Goal: Task Accomplishment & Management: Use online tool/utility

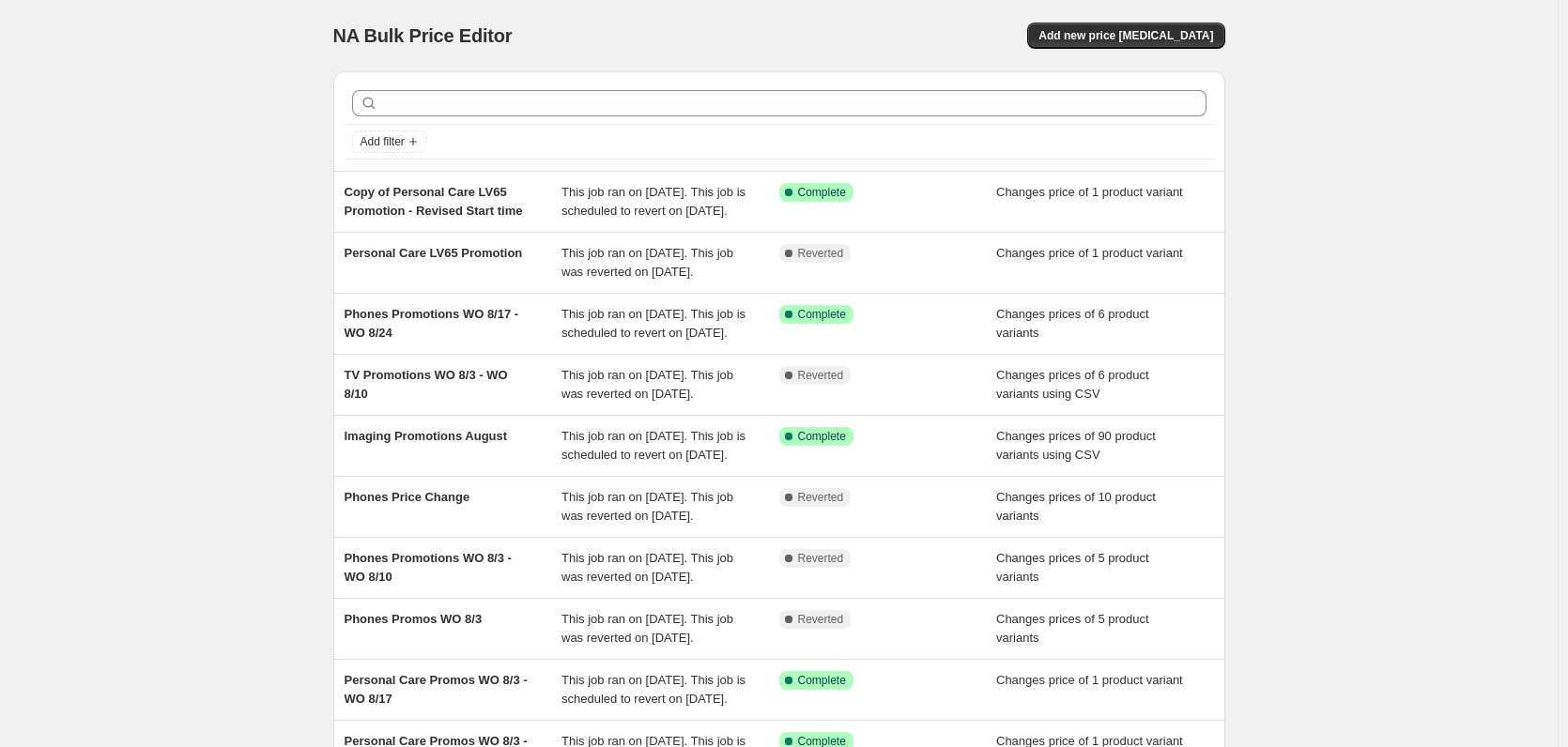
click at [1147, 49] on div "NA Bulk Price Editor. This page is ready NA Bulk Price Editor Add new price [ME…" at bounding box center [779, 36] width 892 height 71
click at [1154, 36] on span "Add new price [MEDICAL_DATA]" at bounding box center [1125, 36] width 175 height 15
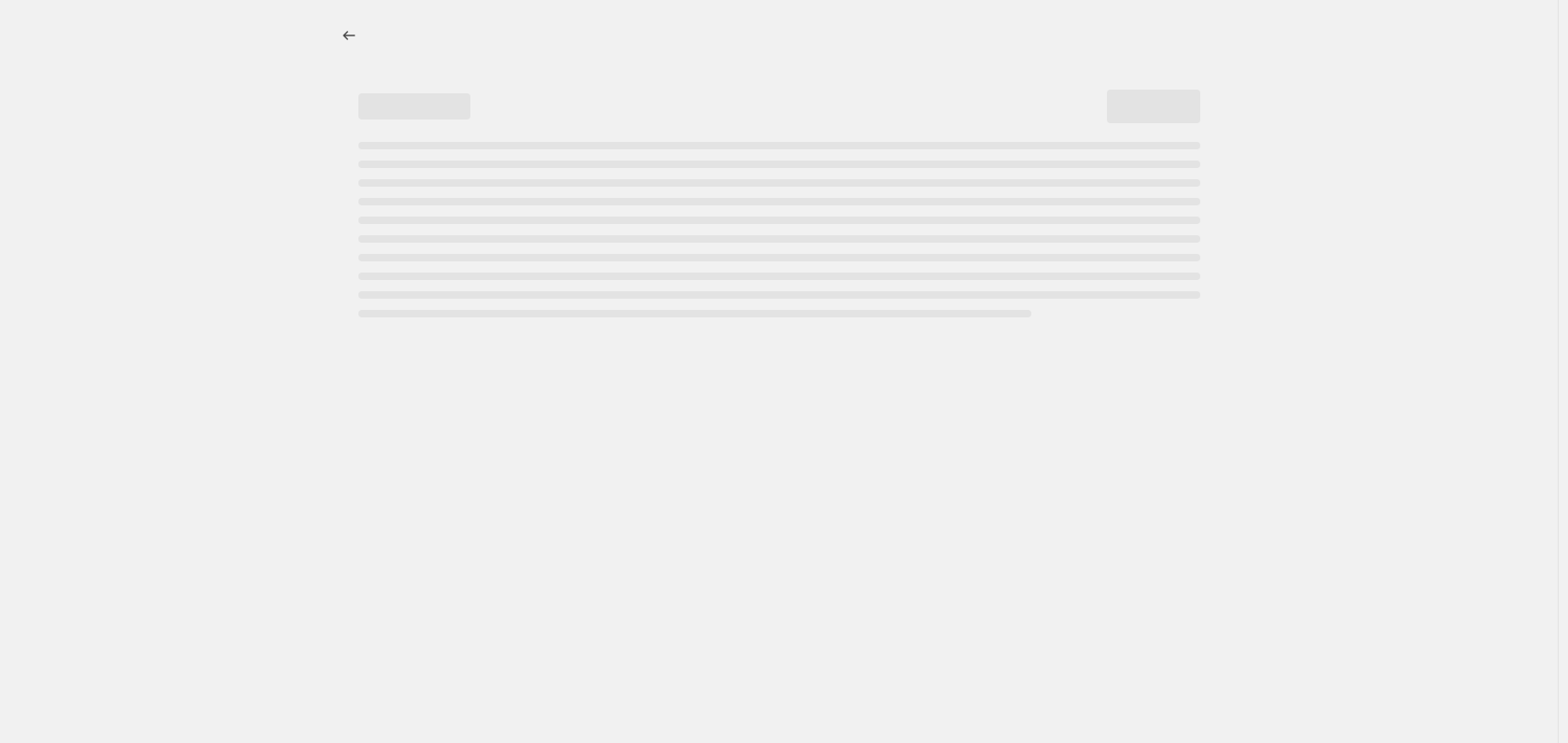
select select "percentage"
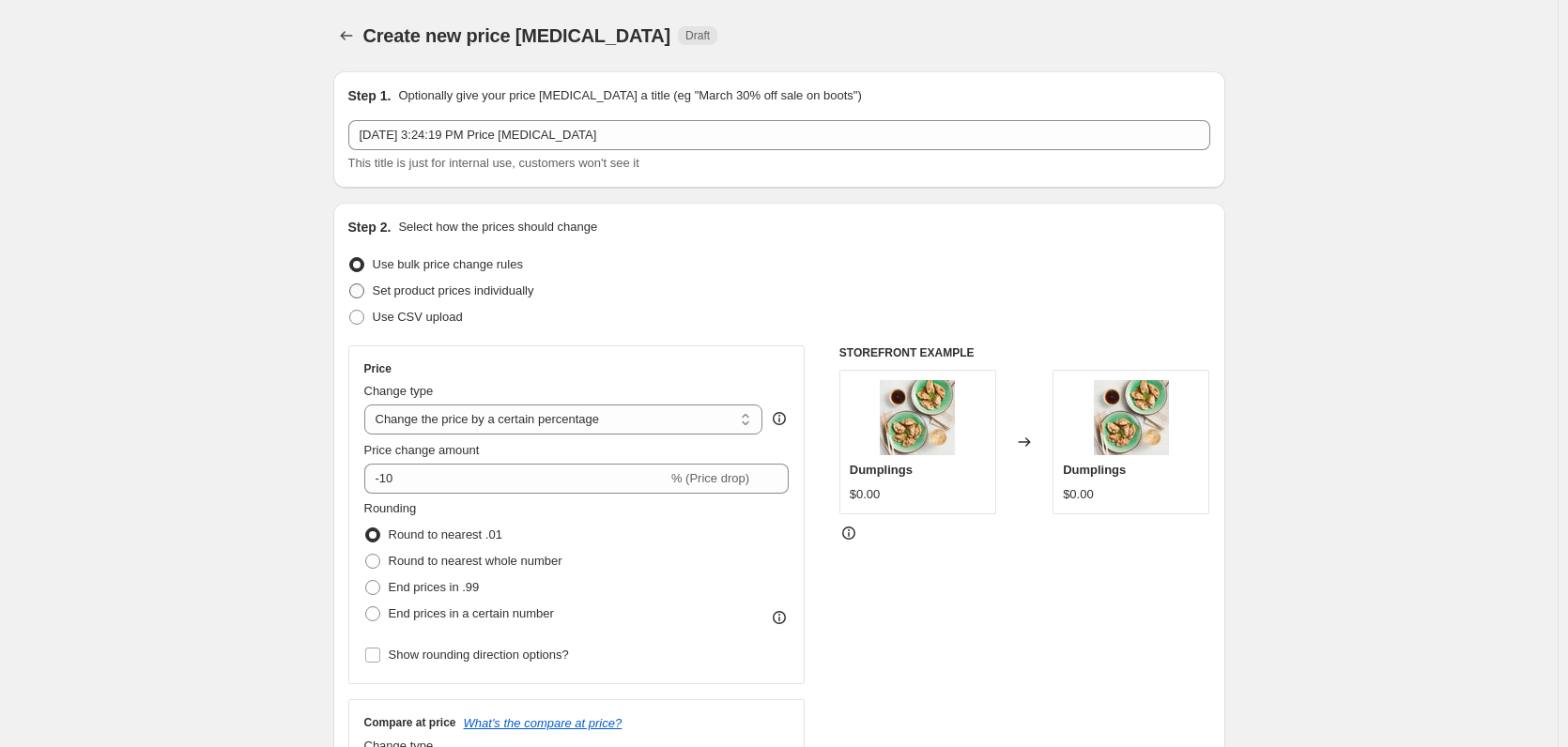
click at [515, 297] on span "Set product prices individually" at bounding box center [453, 290] width 161 height 14
click at [350, 284] on input "Set product prices individually" at bounding box center [349, 283] width 1 height 1
radio input "true"
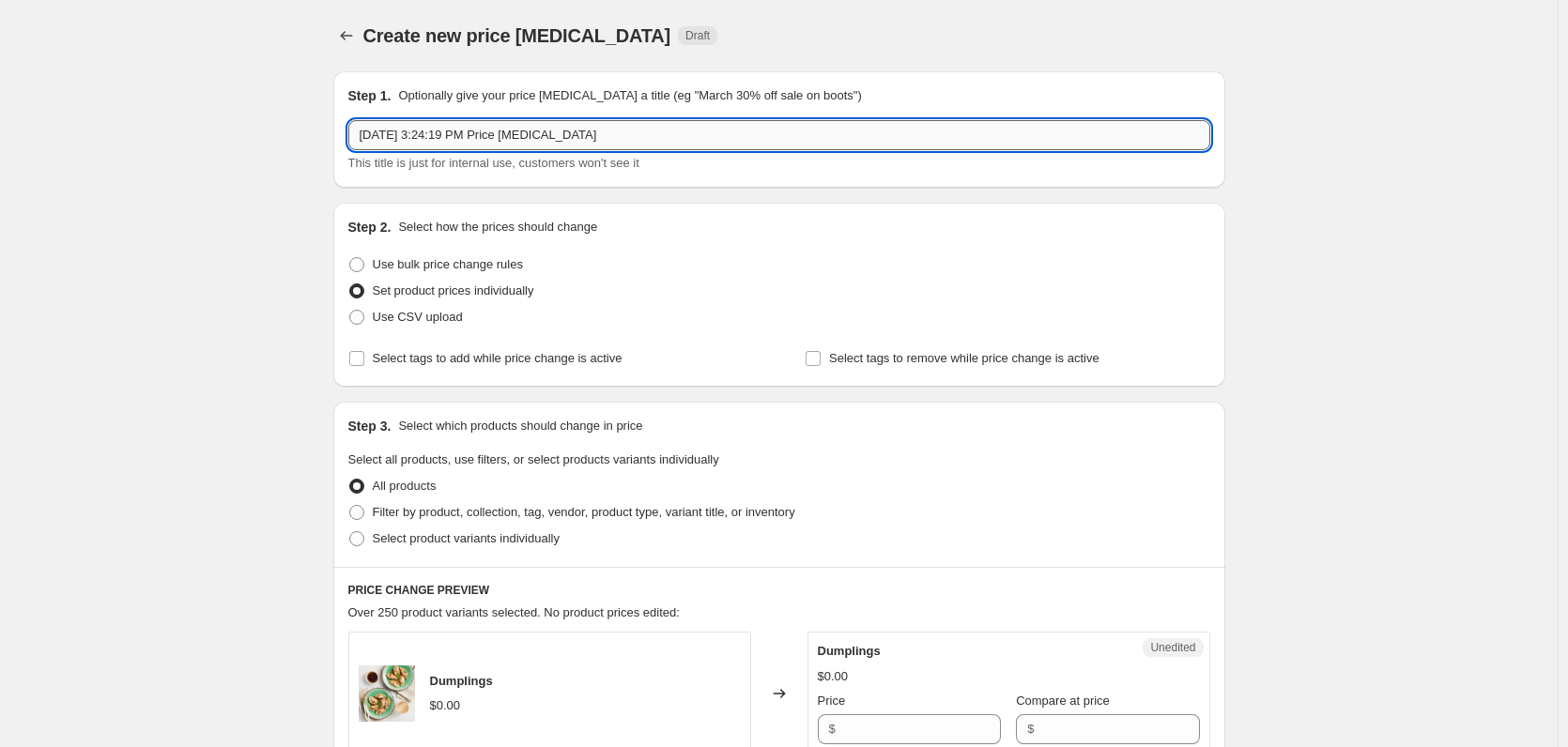
click at [441, 137] on input "[DATE] 3:24:19 PM Price [MEDICAL_DATA]" at bounding box center [779, 135] width 862 height 30
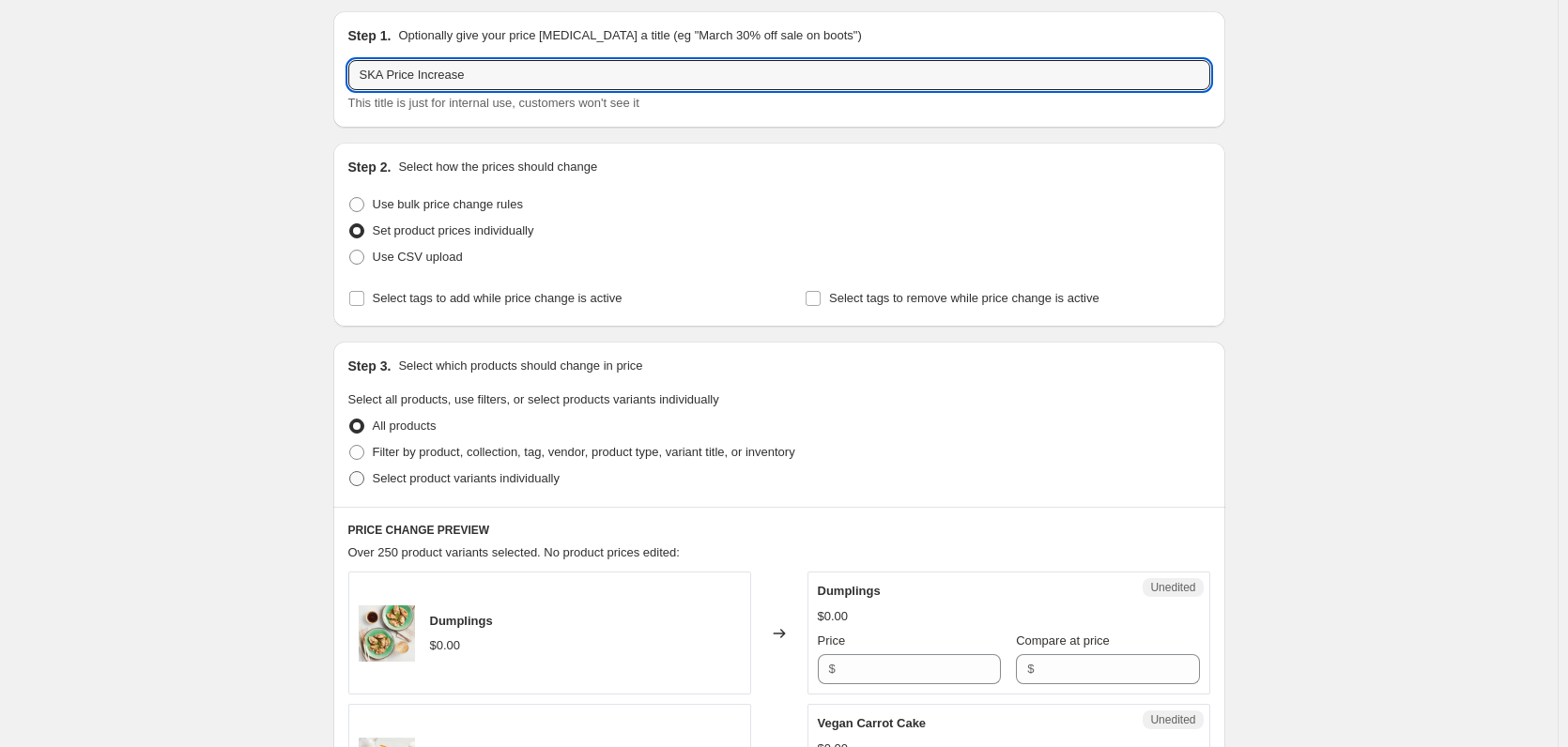
scroll to position [281, 0]
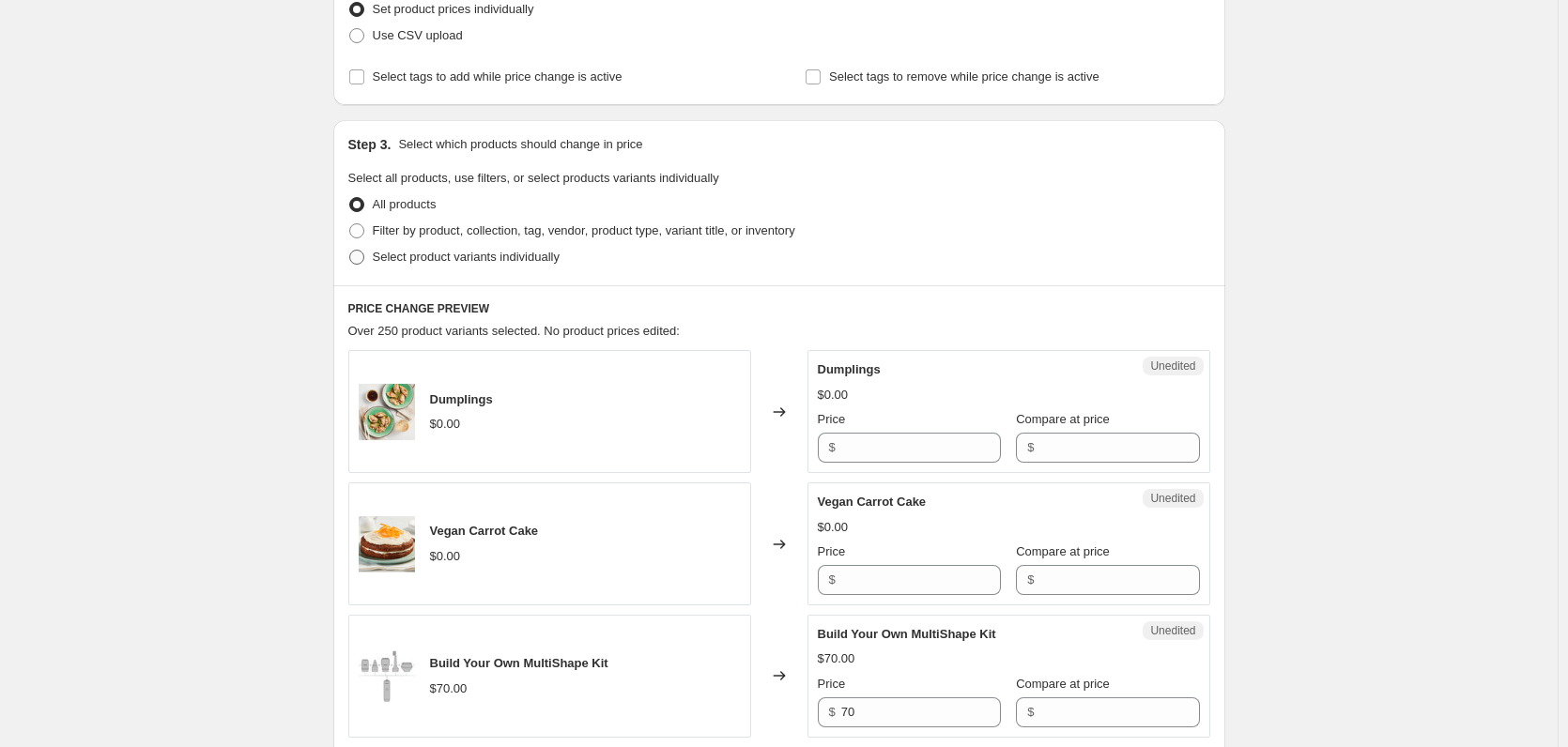
type input "SKA Price Increase"
click at [477, 260] on span "Select product variants individually" at bounding box center [467, 256] width 187 height 14
click at [350, 251] on input "Select product variants individually" at bounding box center [349, 250] width 1 height 1
radio input "true"
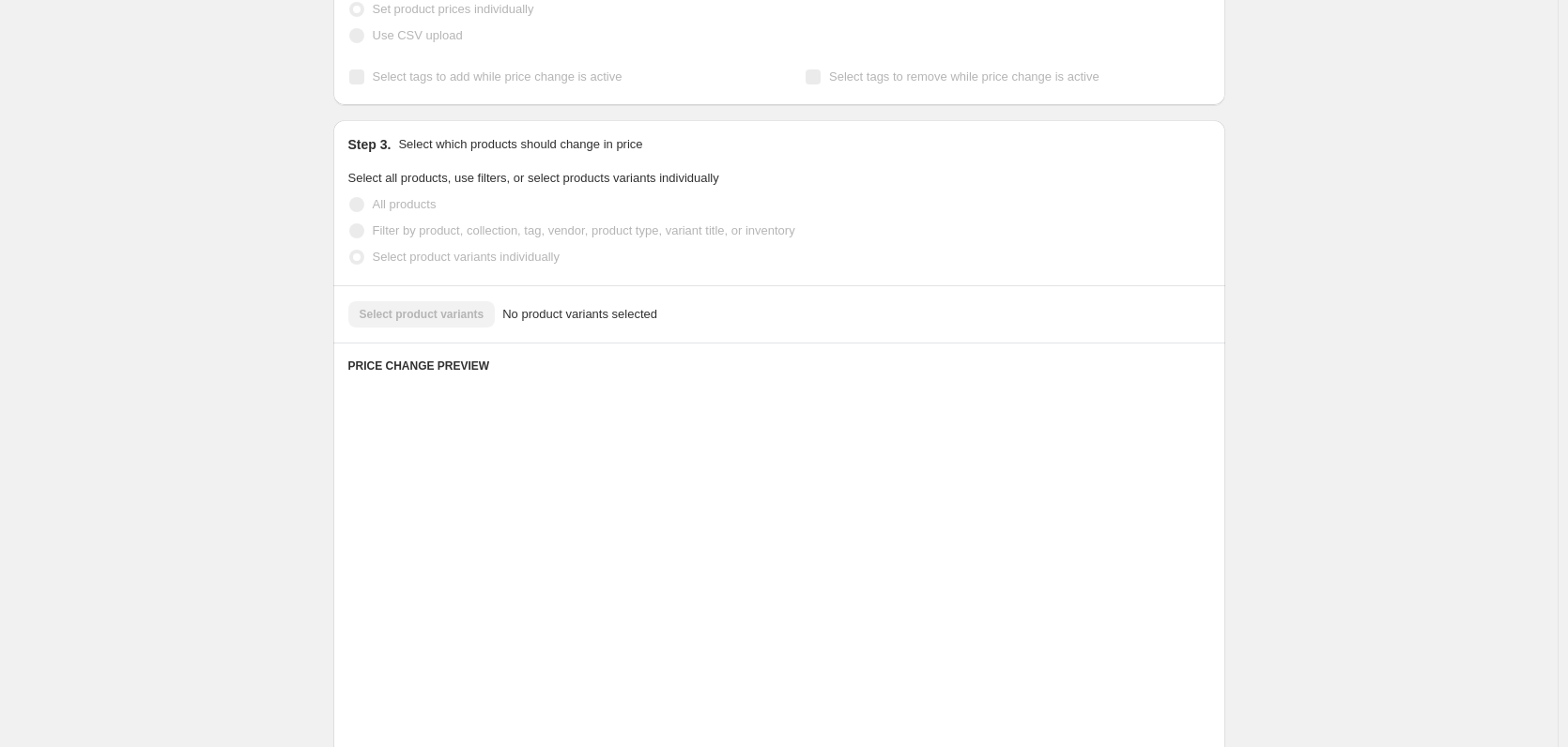
scroll to position [238, 0]
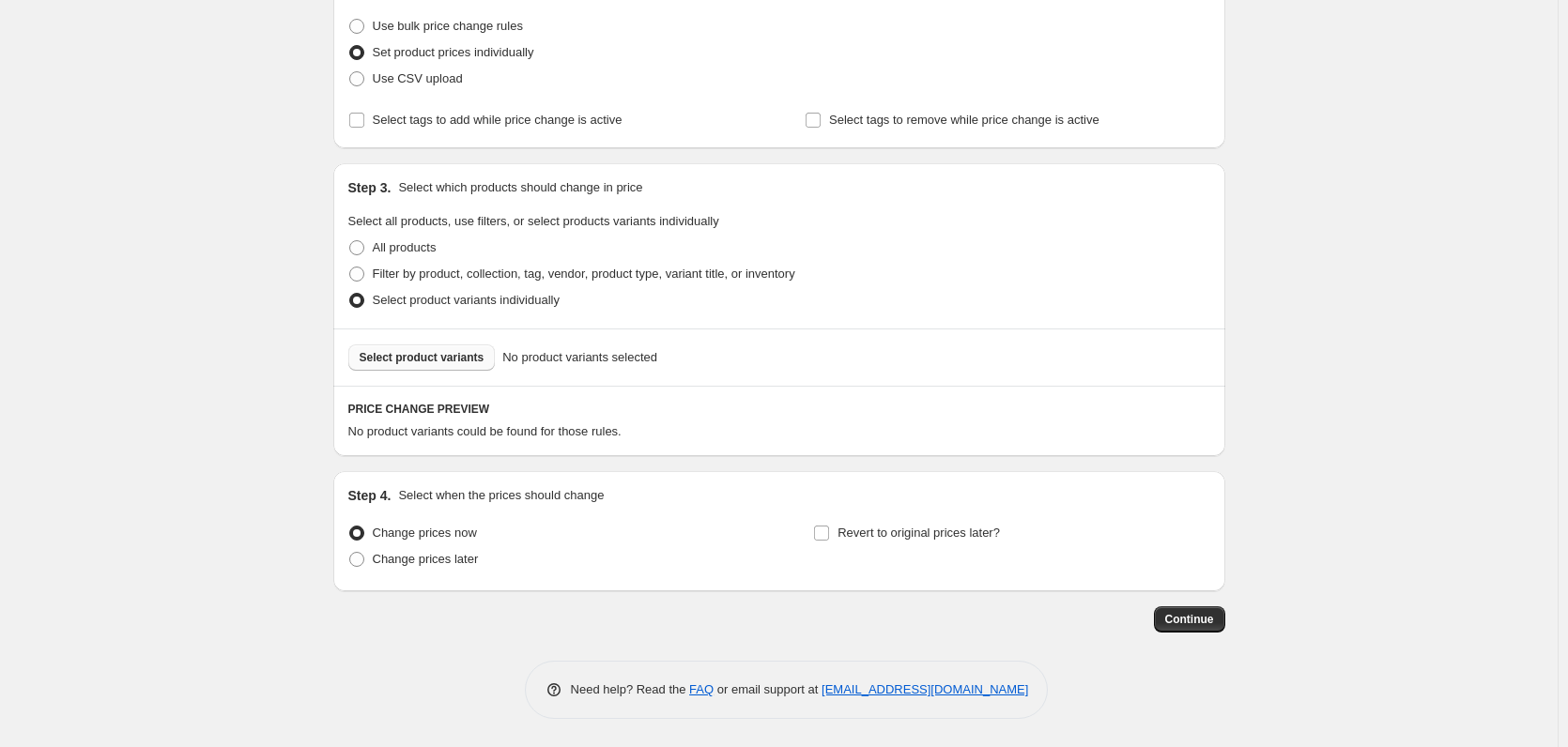
click at [400, 367] on button "Select product variants" at bounding box center [421, 357] width 148 height 26
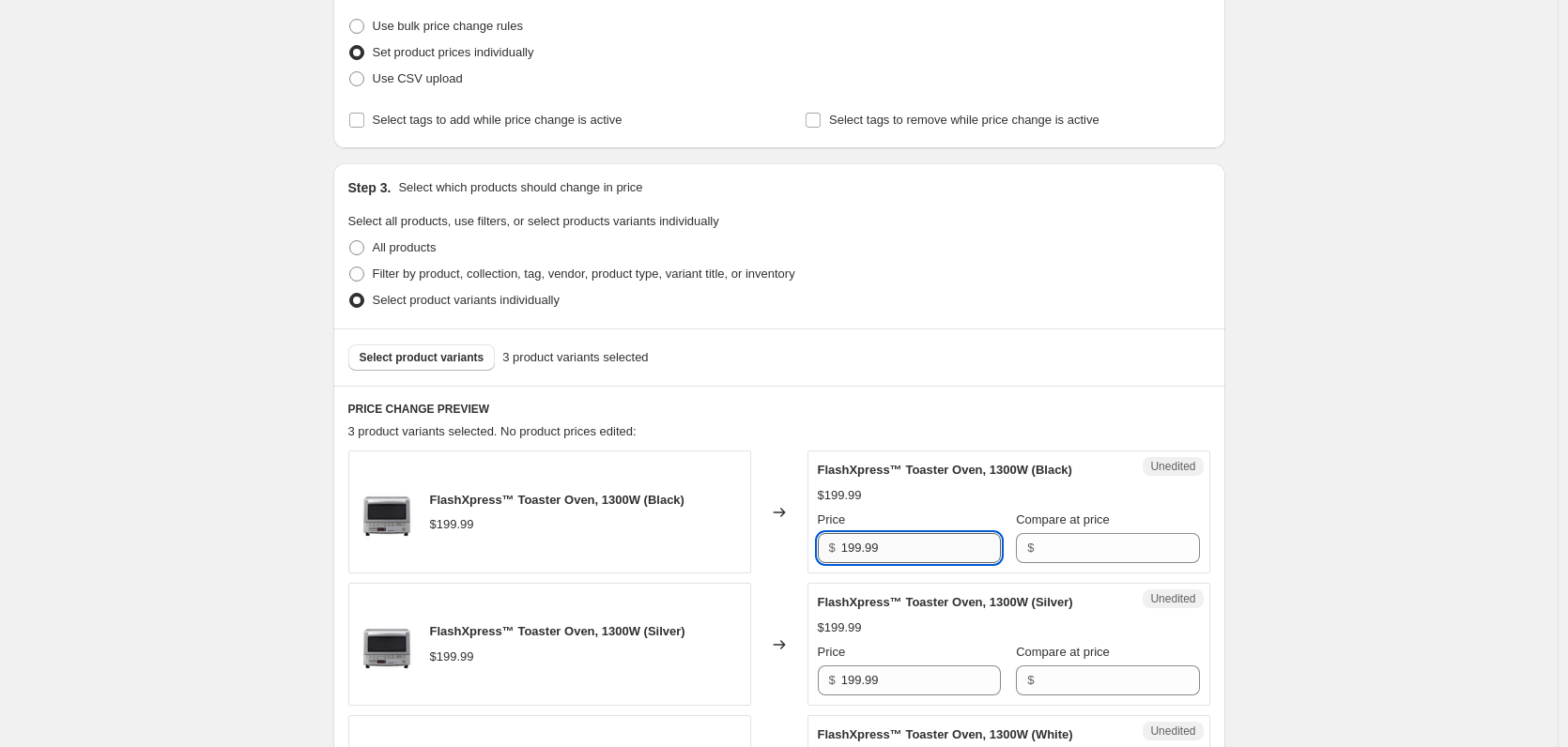
click at [857, 542] on input "199.99" at bounding box center [922, 547] width 160 height 30
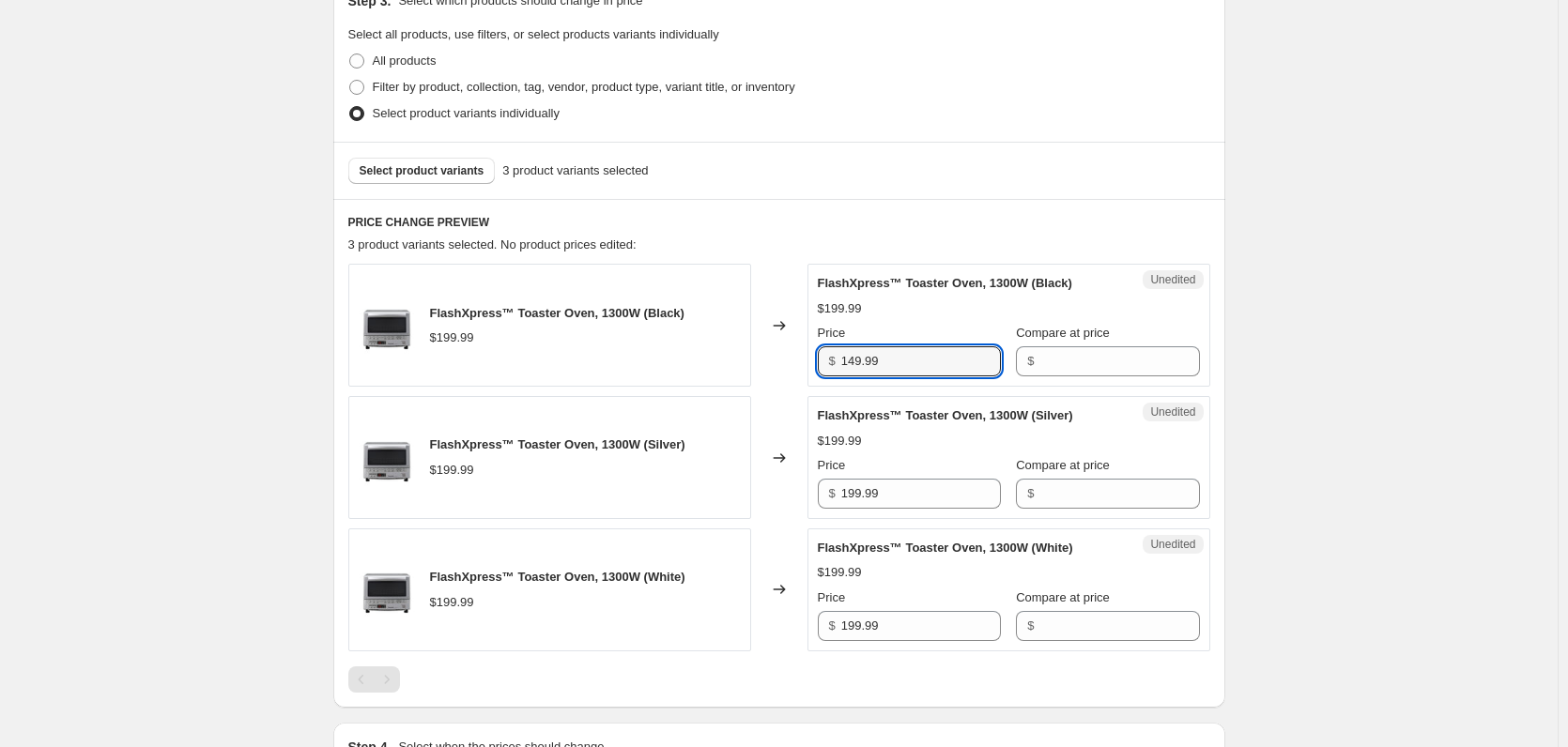
scroll to position [426, 0]
type input "149.99"
click at [897, 505] on input "199.99" at bounding box center [922, 493] width 160 height 30
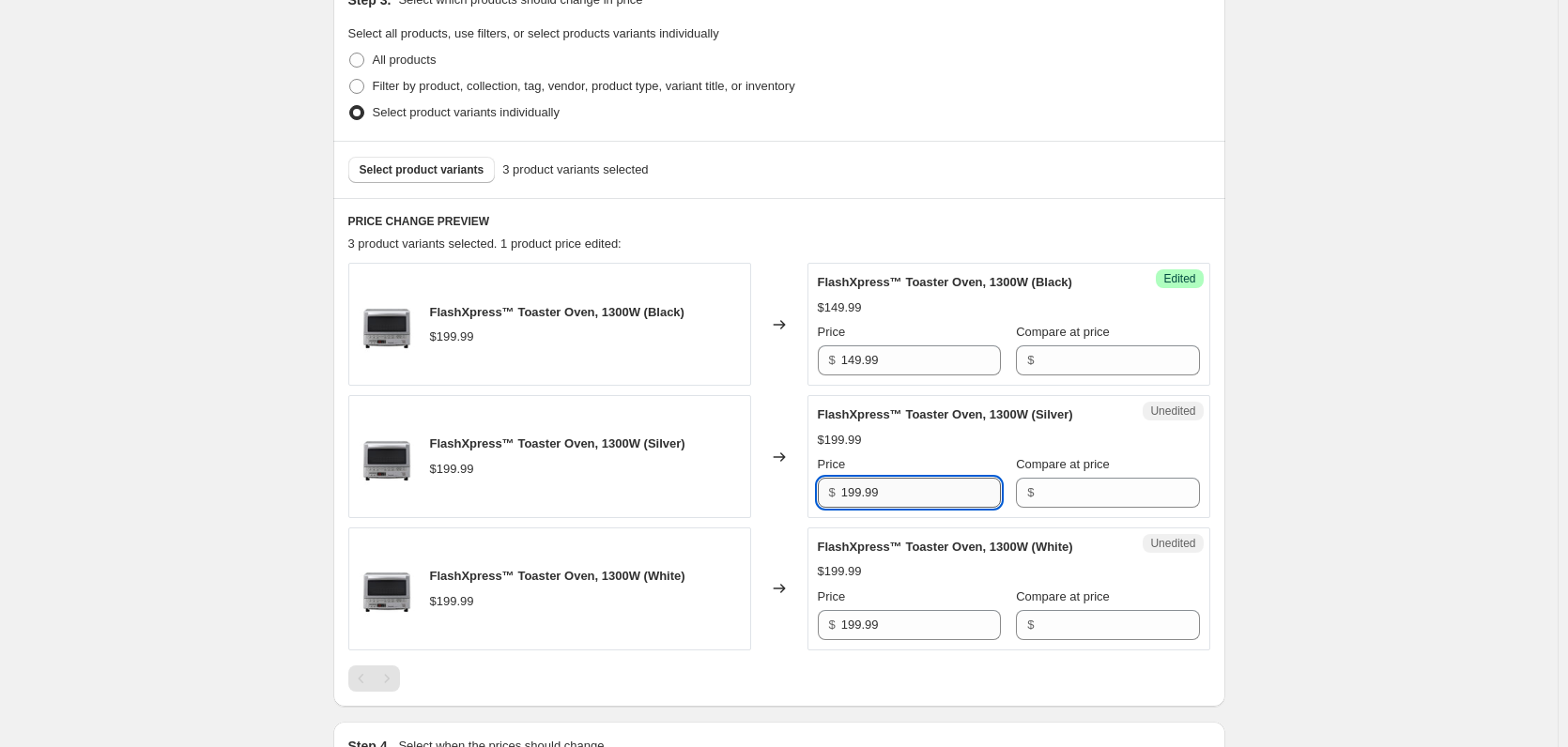
click at [897, 505] on input "199.99" at bounding box center [922, 493] width 160 height 30
paste input "4"
type input "149.99"
click at [941, 628] on input "199.99" at bounding box center [922, 625] width 160 height 30
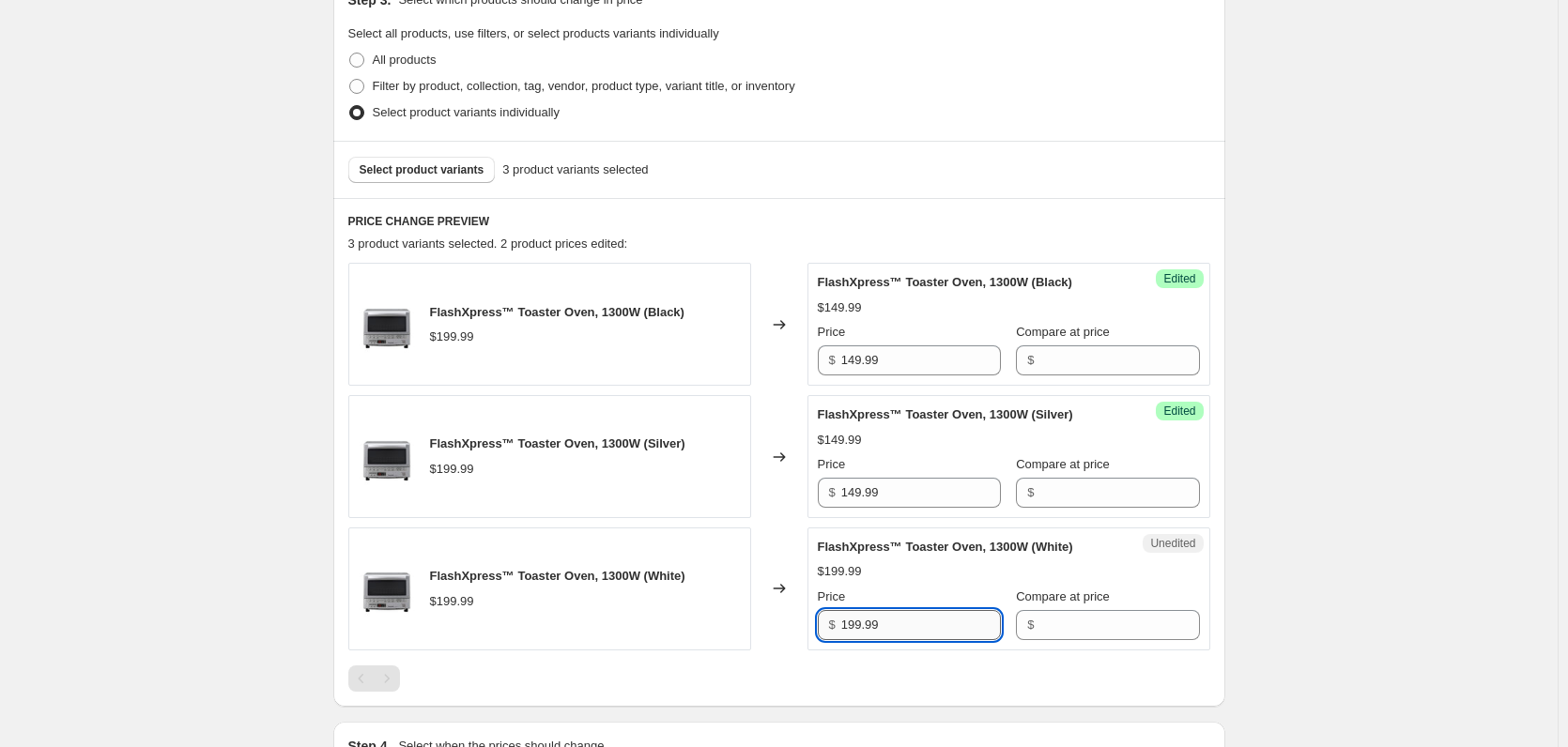
click at [941, 628] on input "199.99" at bounding box center [922, 625] width 160 height 30
paste input "4"
type input "149.99"
click at [365, 166] on span "Select product variants" at bounding box center [422, 170] width 125 height 15
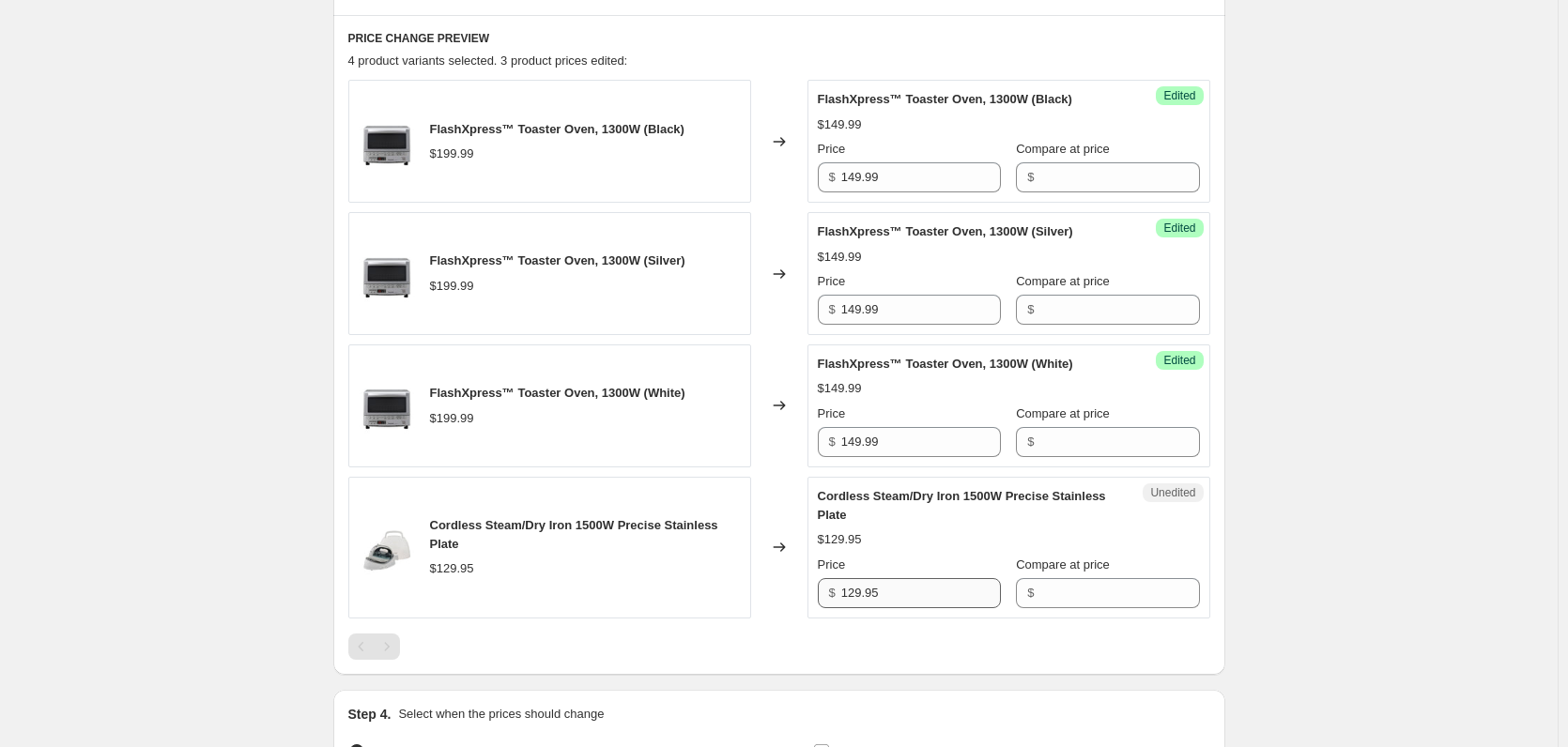
scroll to position [614, 0]
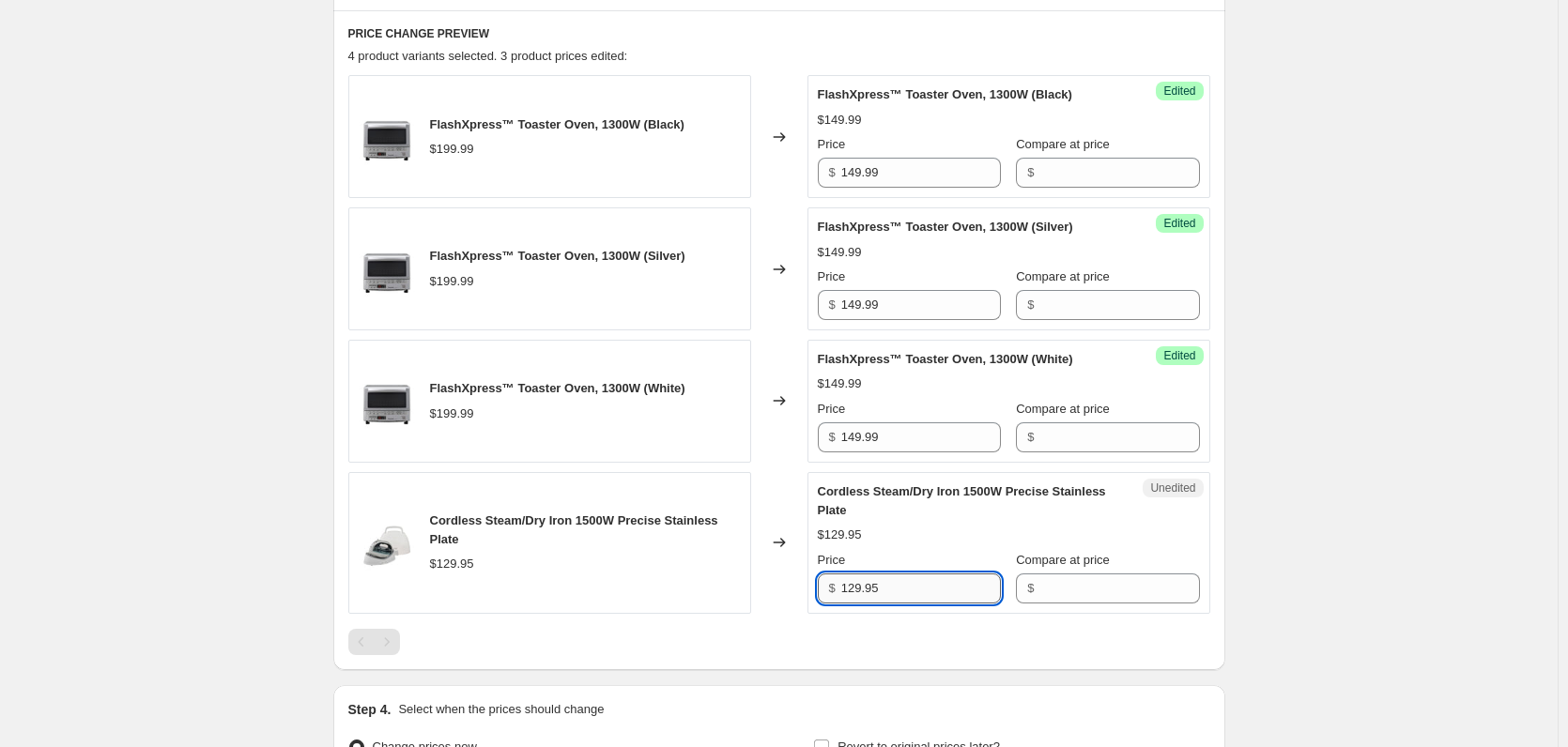
click at [854, 594] on input "129.95" at bounding box center [922, 588] width 160 height 30
paste input "54.99"
type input "154.99"
drag, startPoint x: 233, startPoint y: 554, endPoint x: 244, endPoint y: 562, distance: 13.6
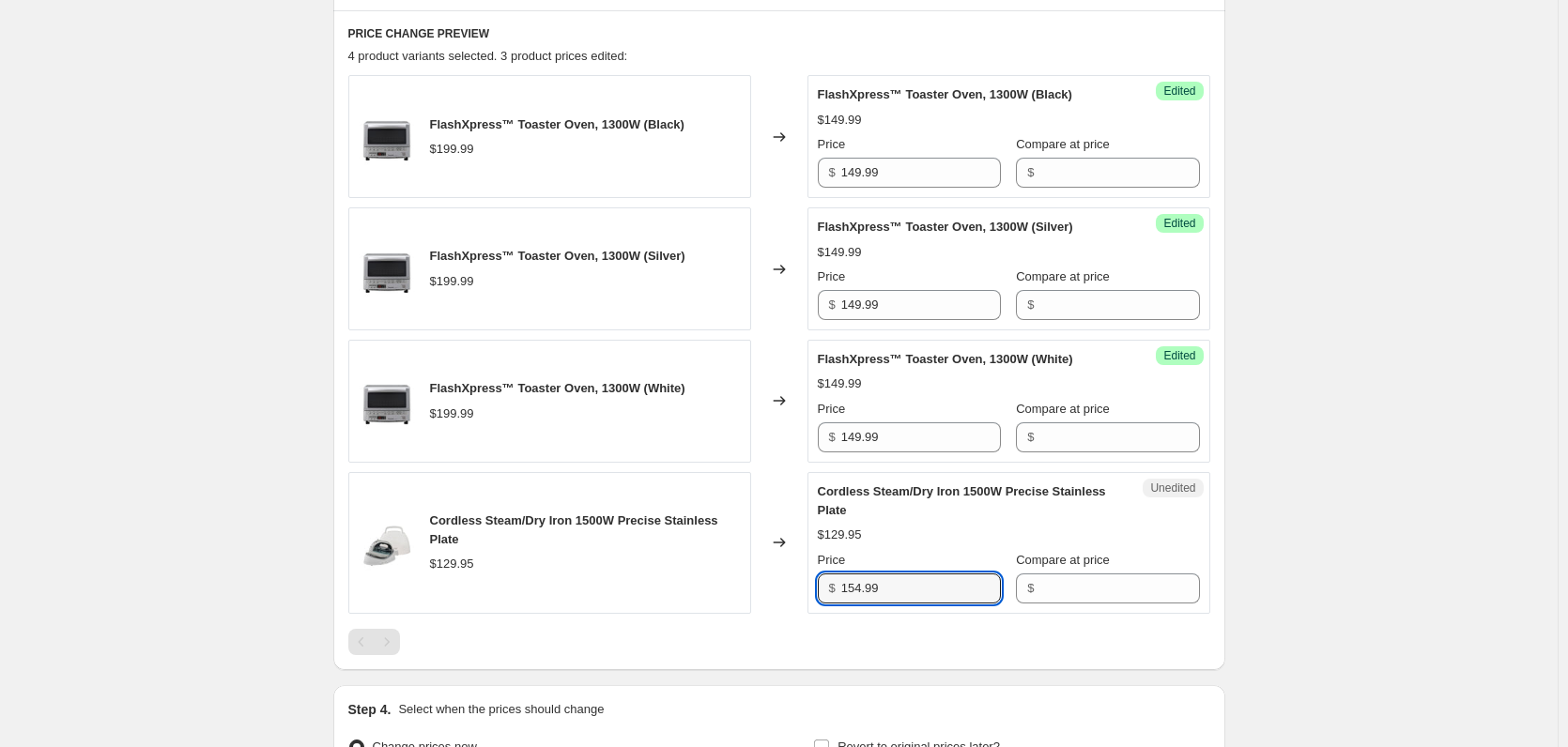
click at [240, 560] on div "Create new price [MEDICAL_DATA]. This page is ready Create new price [MEDICAL_D…" at bounding box center [779, 173] width 1558 height 1575
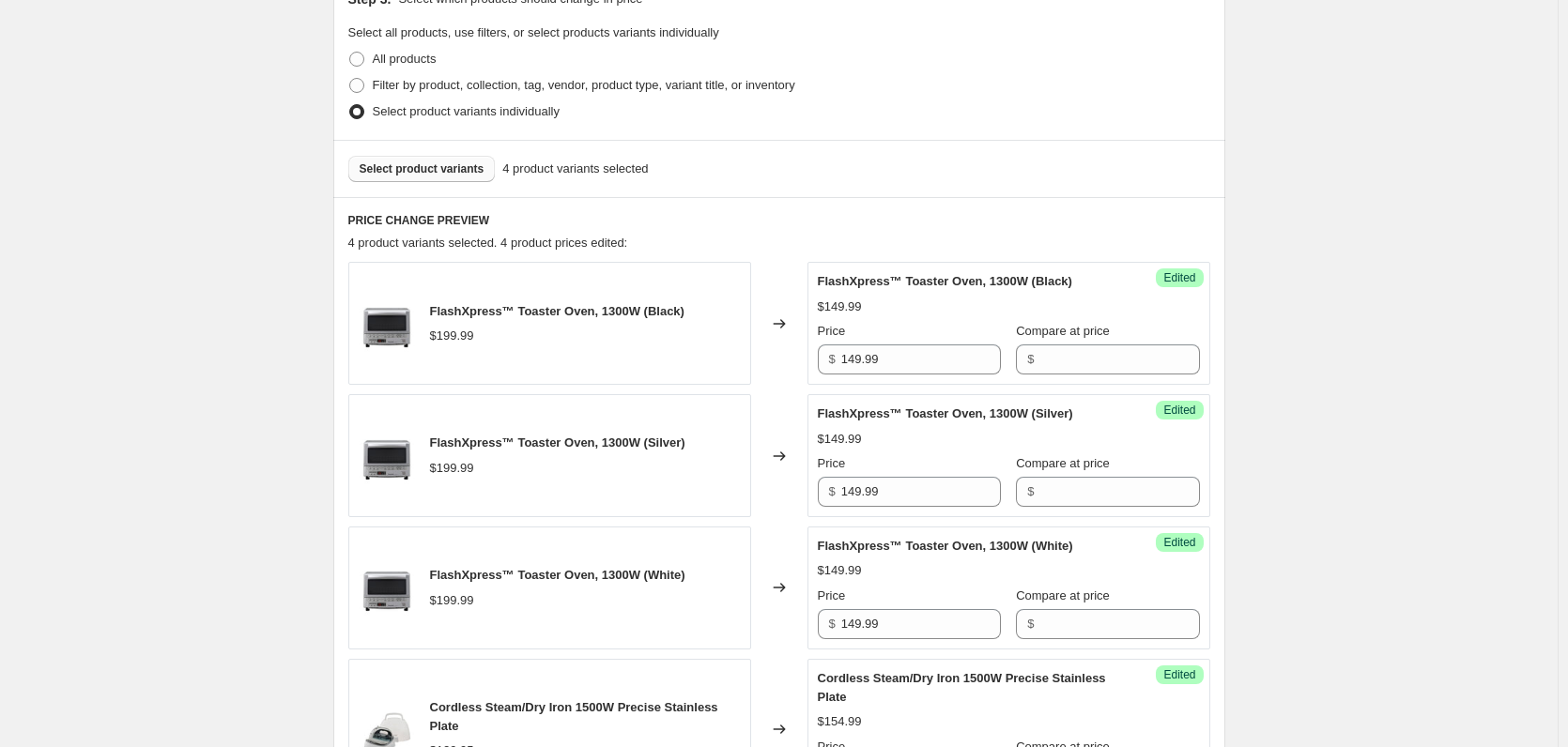
scroll to position [426, 0]
click at [413, 175] on span "Select product variants" at bounding box center [422, 170] width 125 height 15
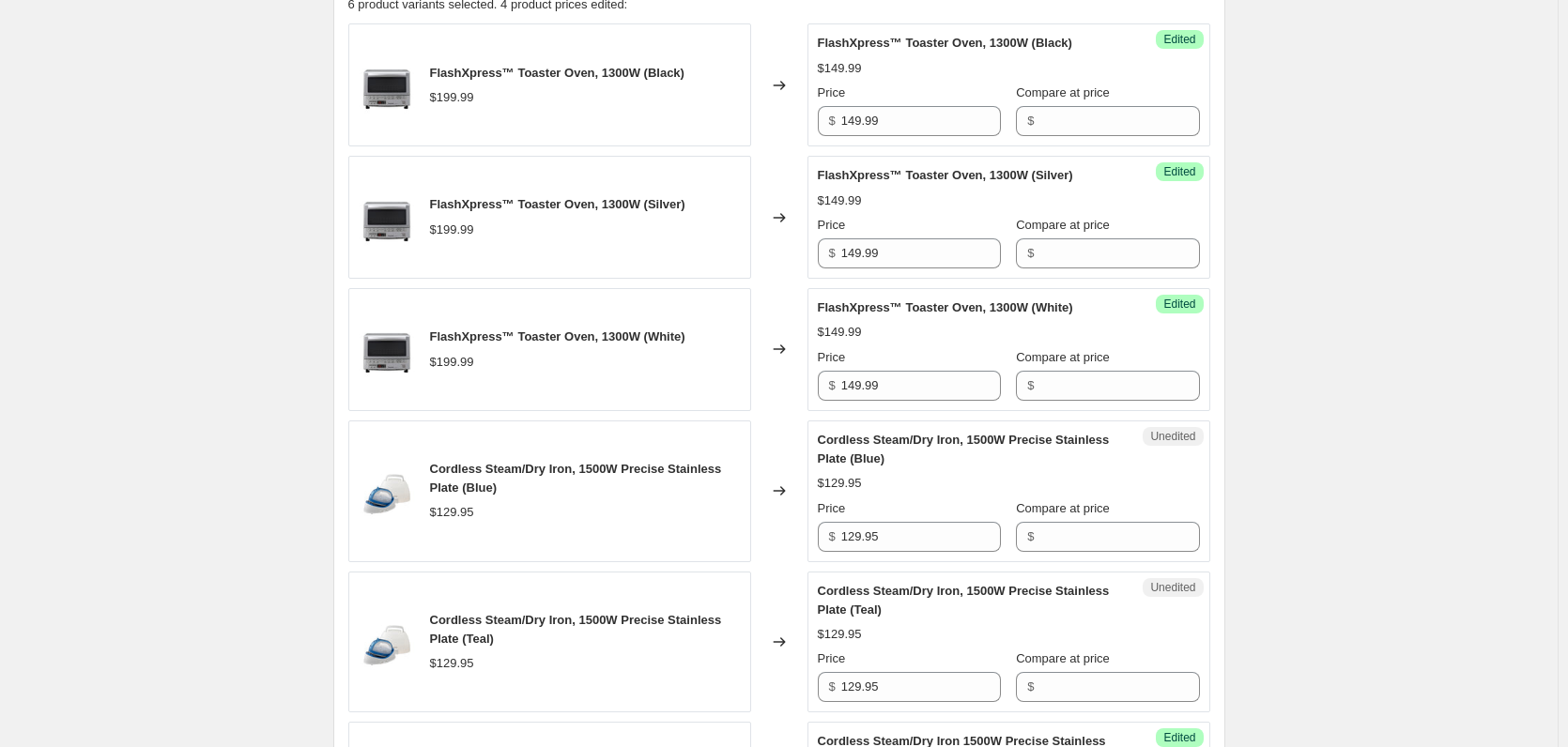
scroll to position [707, 0]
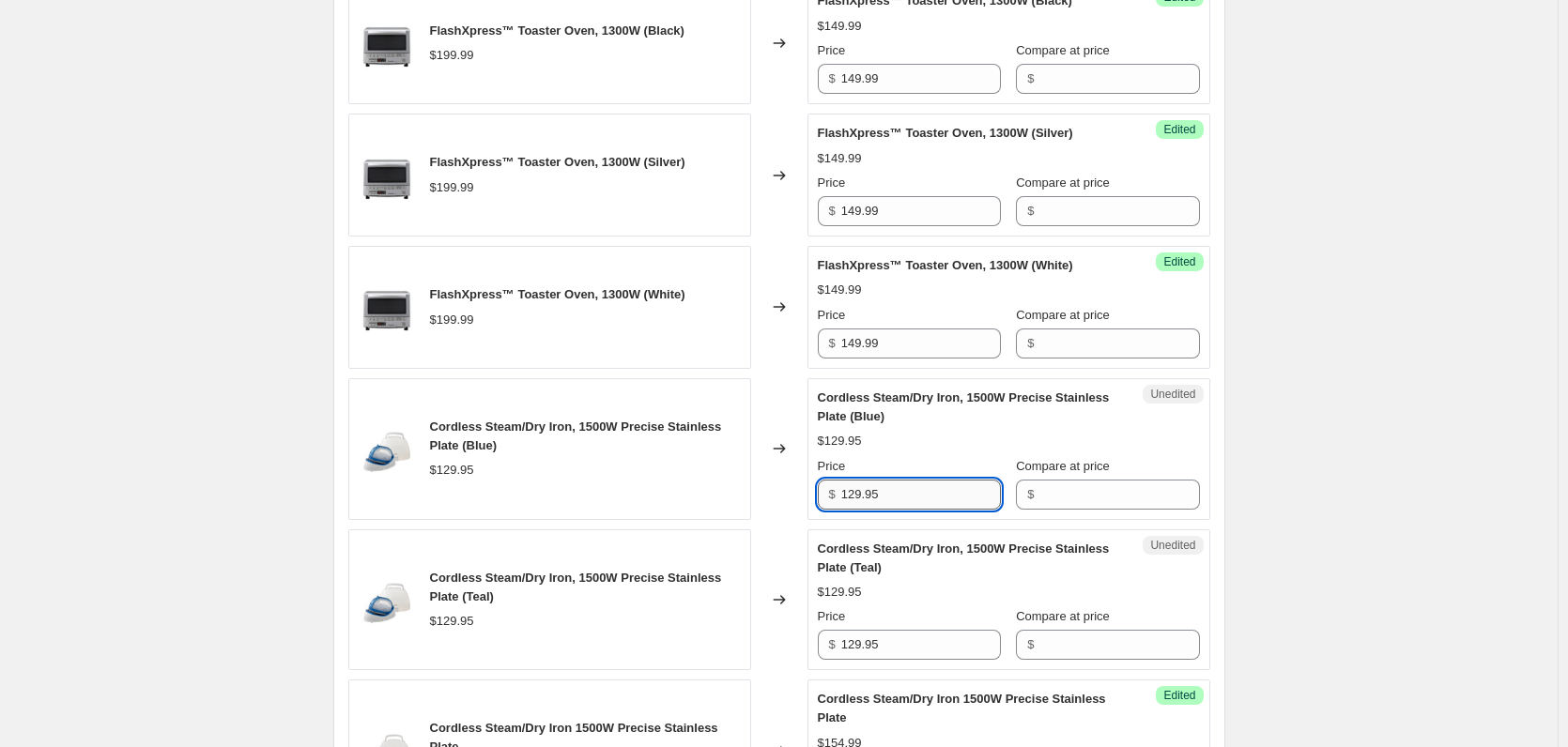
click at [898, 494] on input "129.95" at bounding box center [922, 494] width 160 height 30
paste input "54.99"
type input "154.99"
click at [910, 657] on input "129.95" at bounding box center [922, 644] width 160 height 30
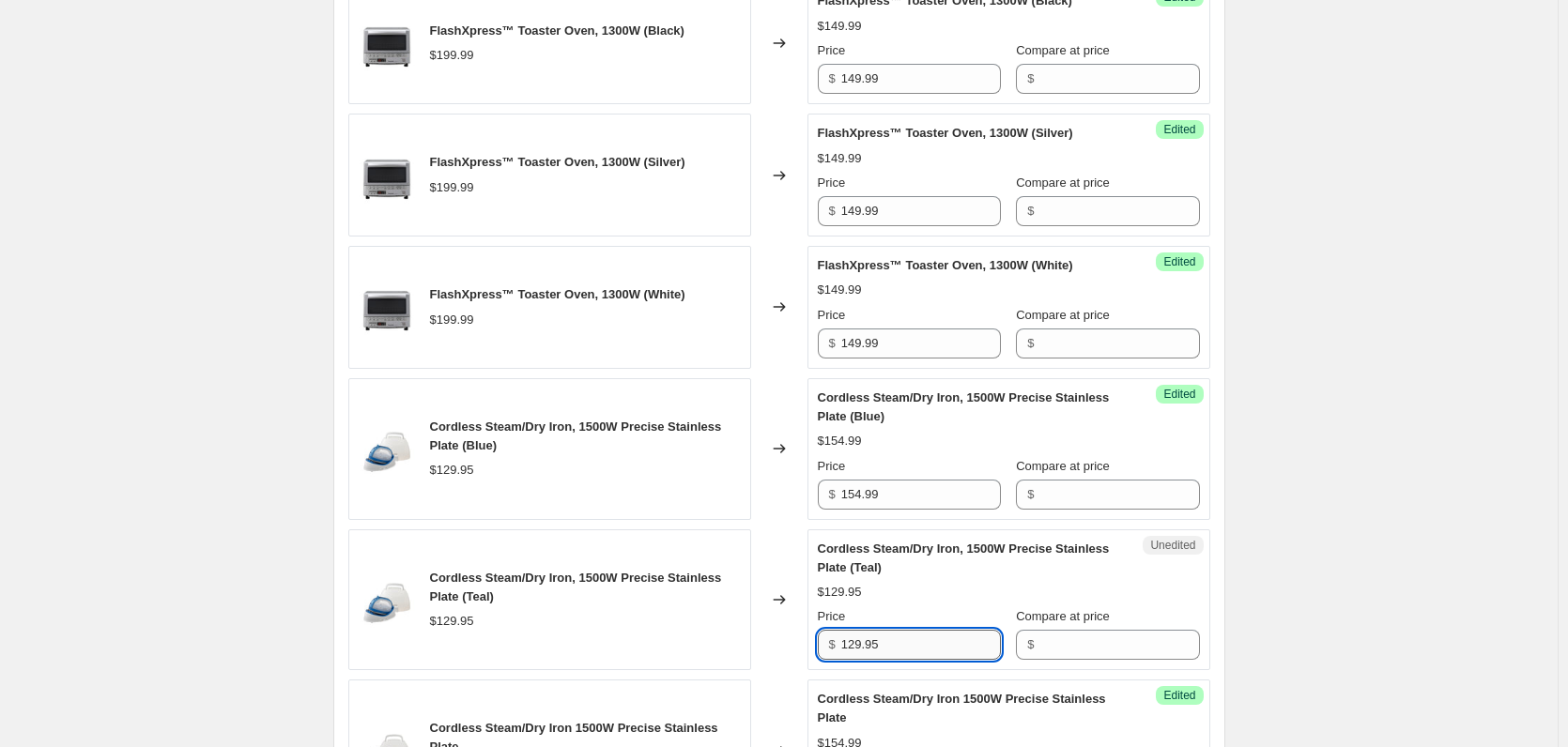
click at [910, 657] on input "129.95" at bounding box center [922, 644] width 160 height 30
paste input "54.99"
type input "154.99"
click at [329, 474] on div "Step 1. Optionally give your price [MEDICAL_DATA] a title (eg "March 30% off sa…" at bounding box center [771, 200] width 907 height 1705
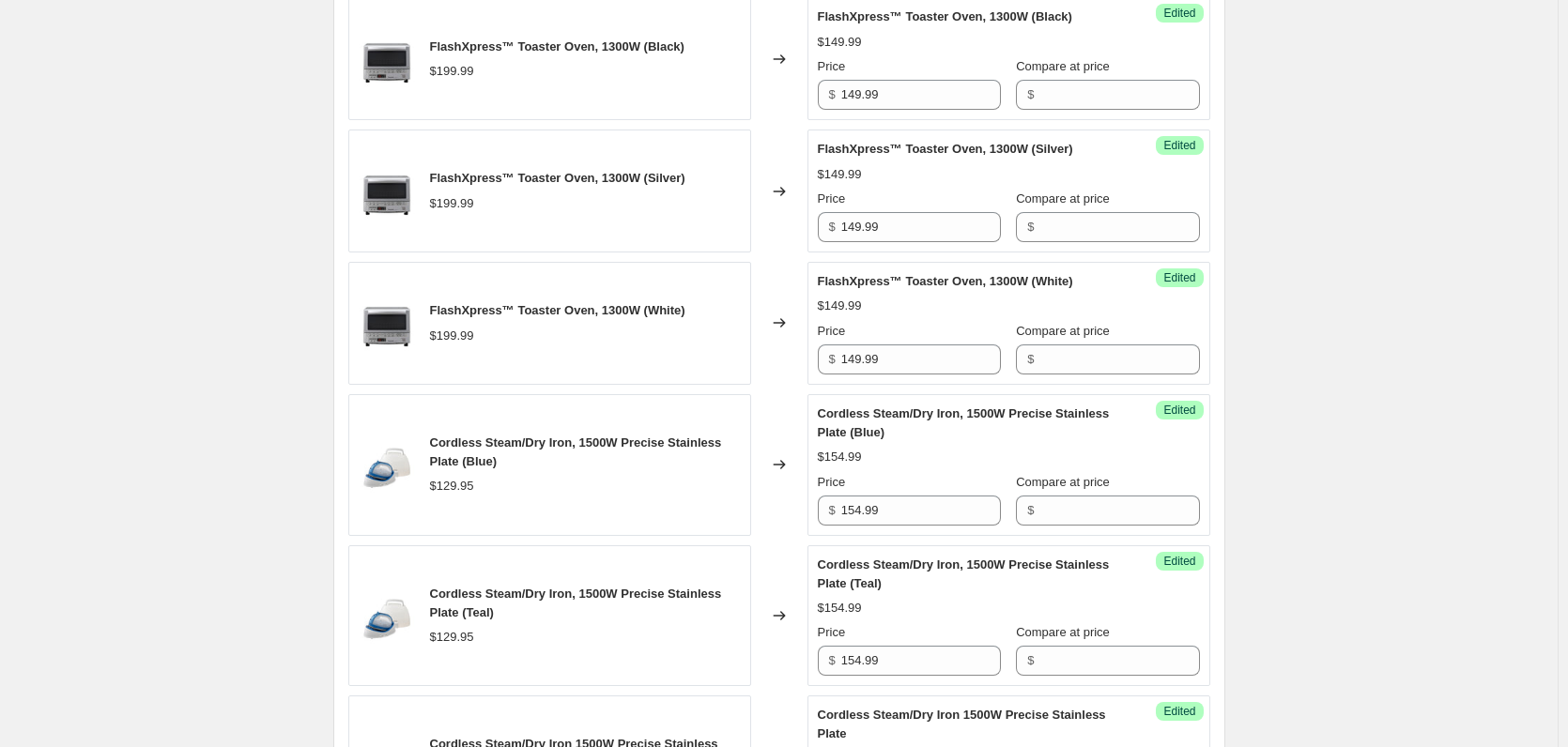
scroll to position [520, 0]
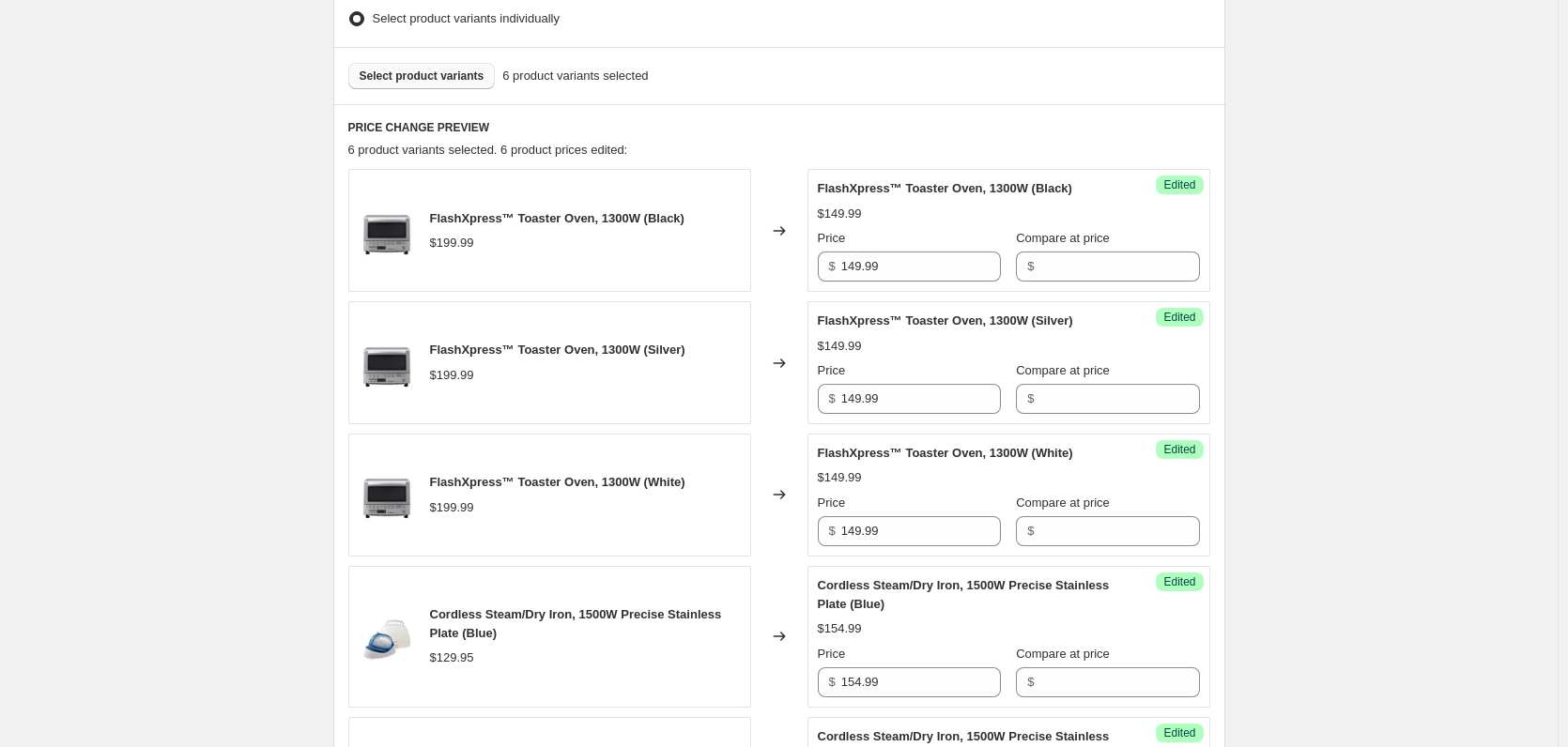
click at [415, 81] on span "Select product variants" at bounding box center [422, 76] width 125 height 15
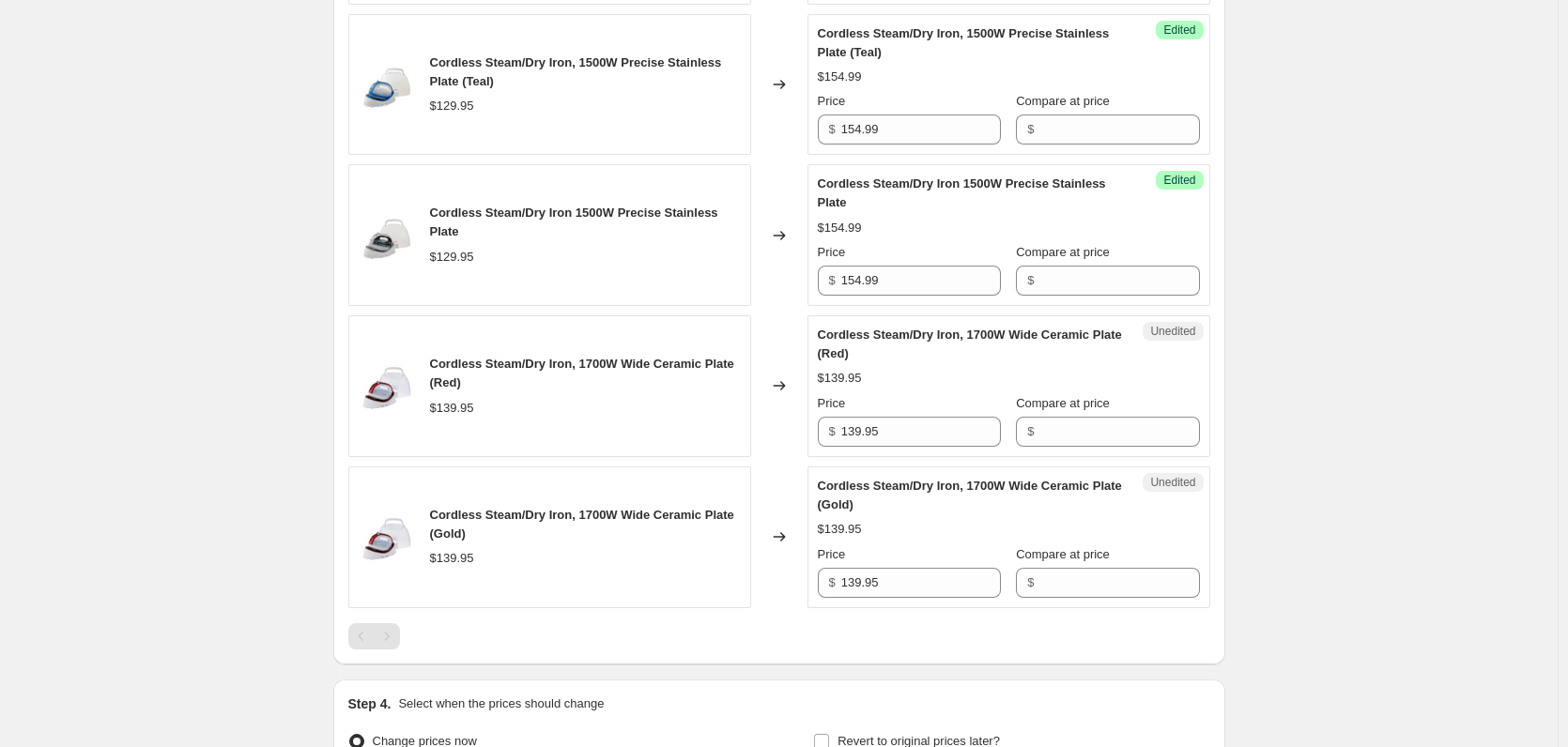
scroll to position [1271, 0]
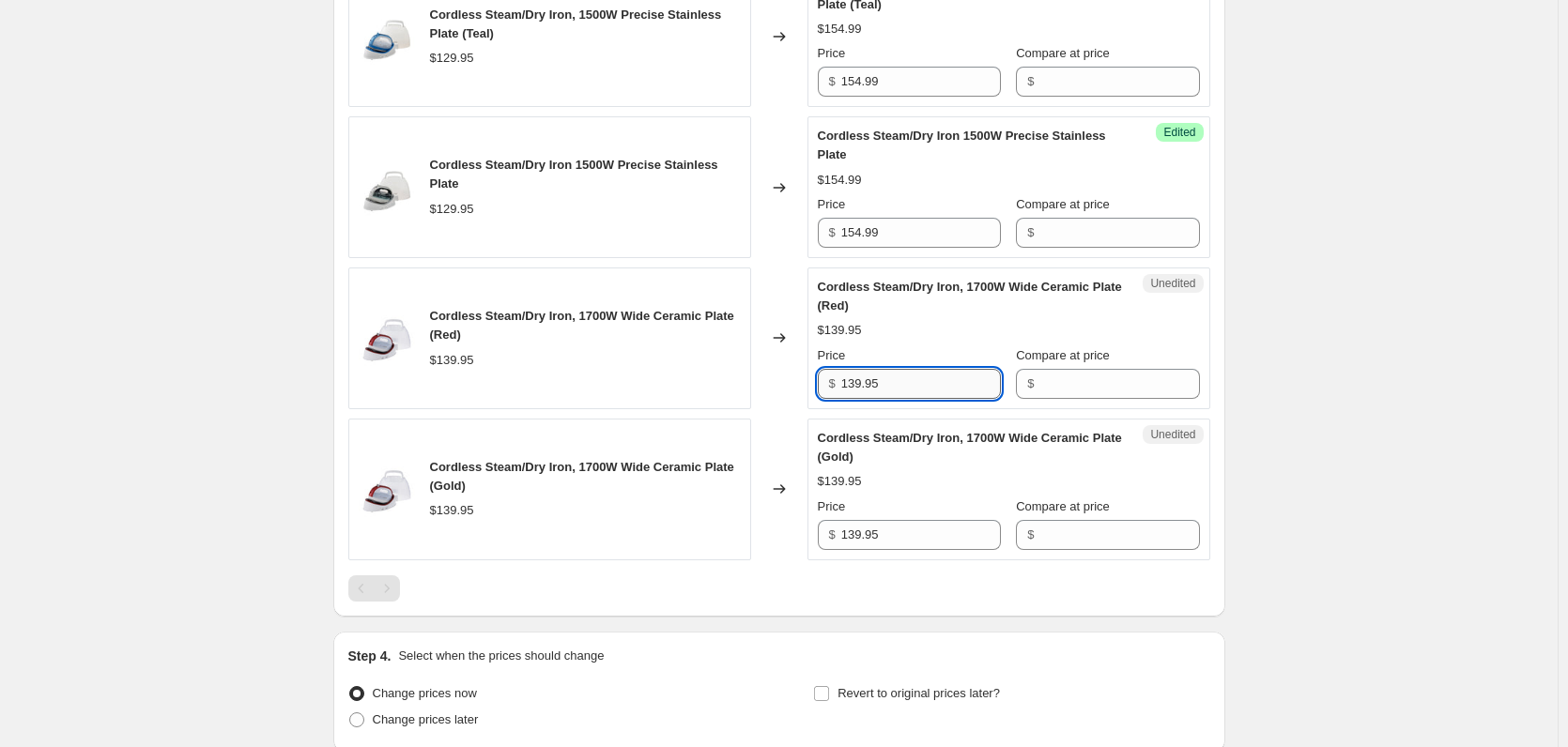
click at [903, 397] on input "139.95" at bounding box center [922, 384] width 160 height 30
paste input "64.99"
type input "164.99"
click at [916, 533] on input "139.95" at bounding box center [922, 534] width 160 height 30
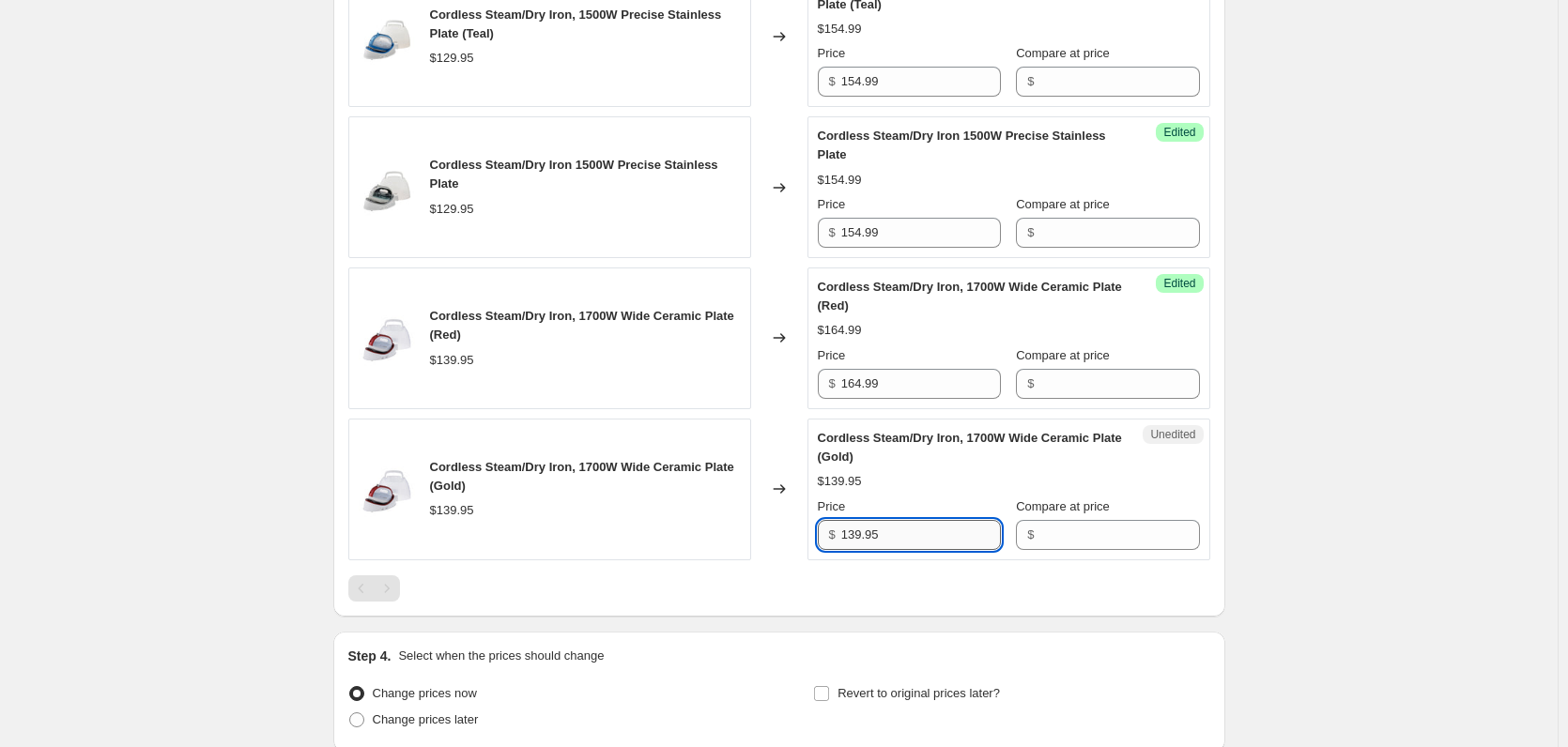
click at [916, 533] on input "139.95" at bounding box center [922, 534] width 160 height 30
paste input "64.99"
type input "164.99"
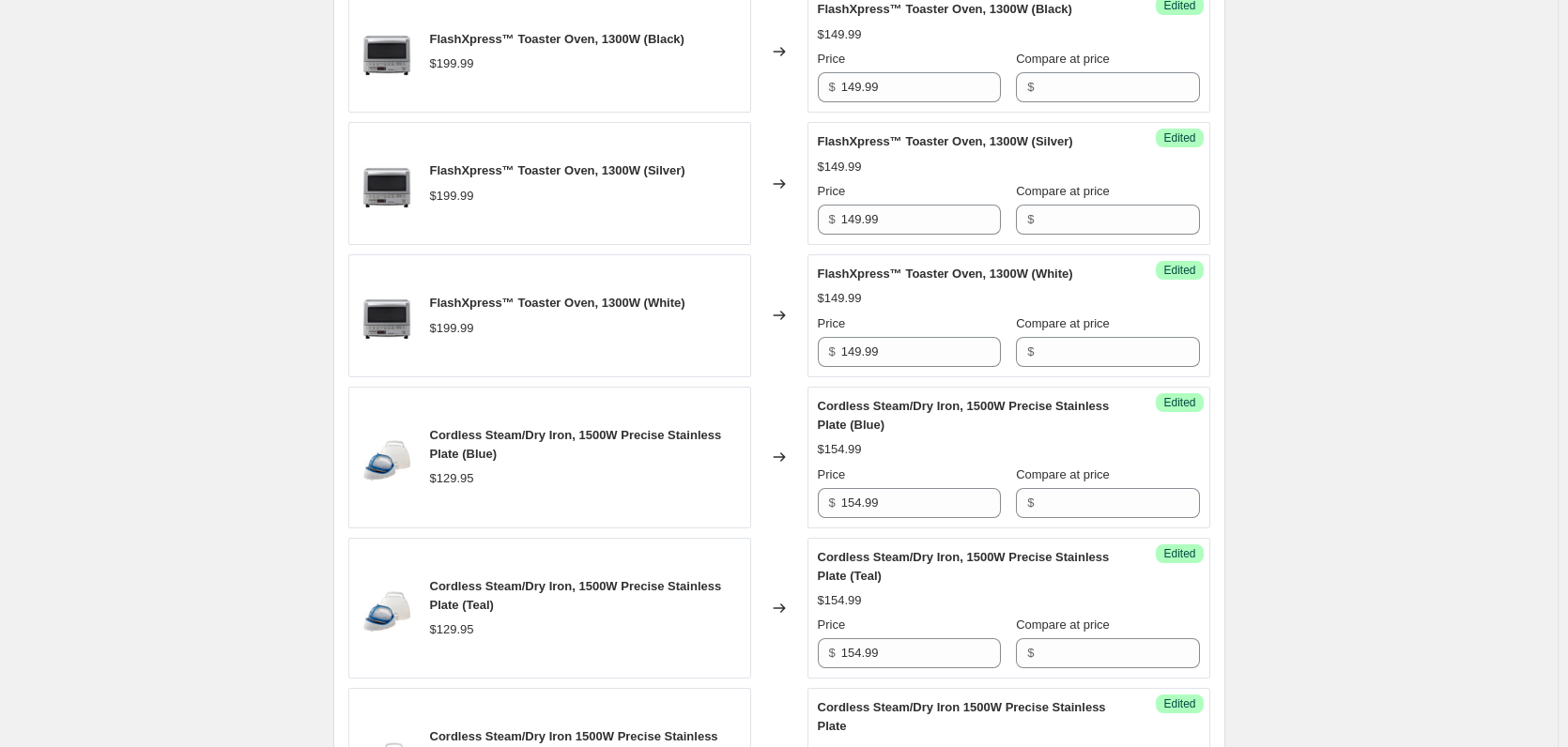
scroll to position [426, 0]
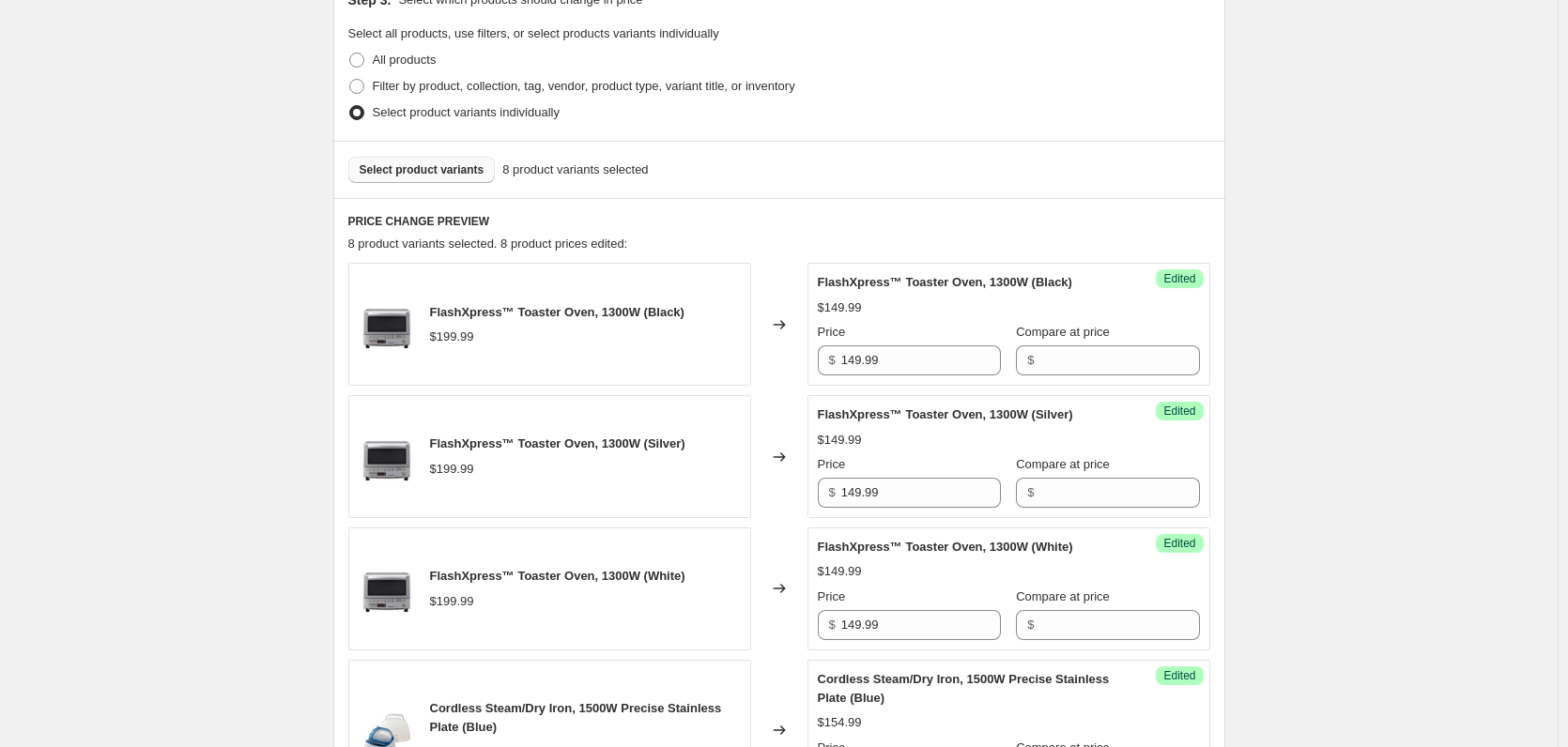
click at [424, 146] on div "Select product variants 8 product variants selected" at bounding box center [779, 169] width 892 height 57
click at [440, 160] on button "Select product variants" at bounding box center [421, 170] width 148 height 26
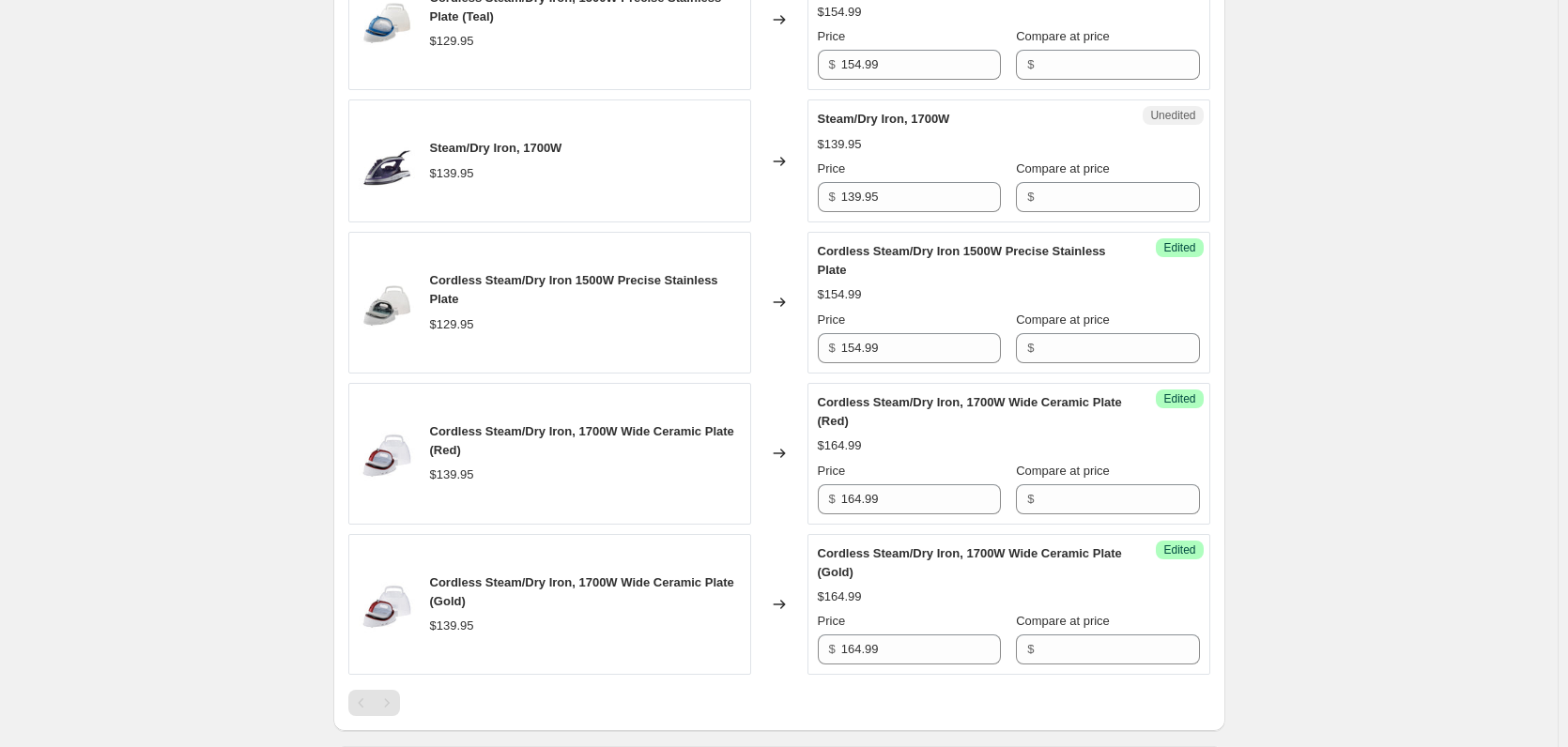
scroll to position [1083, 0]
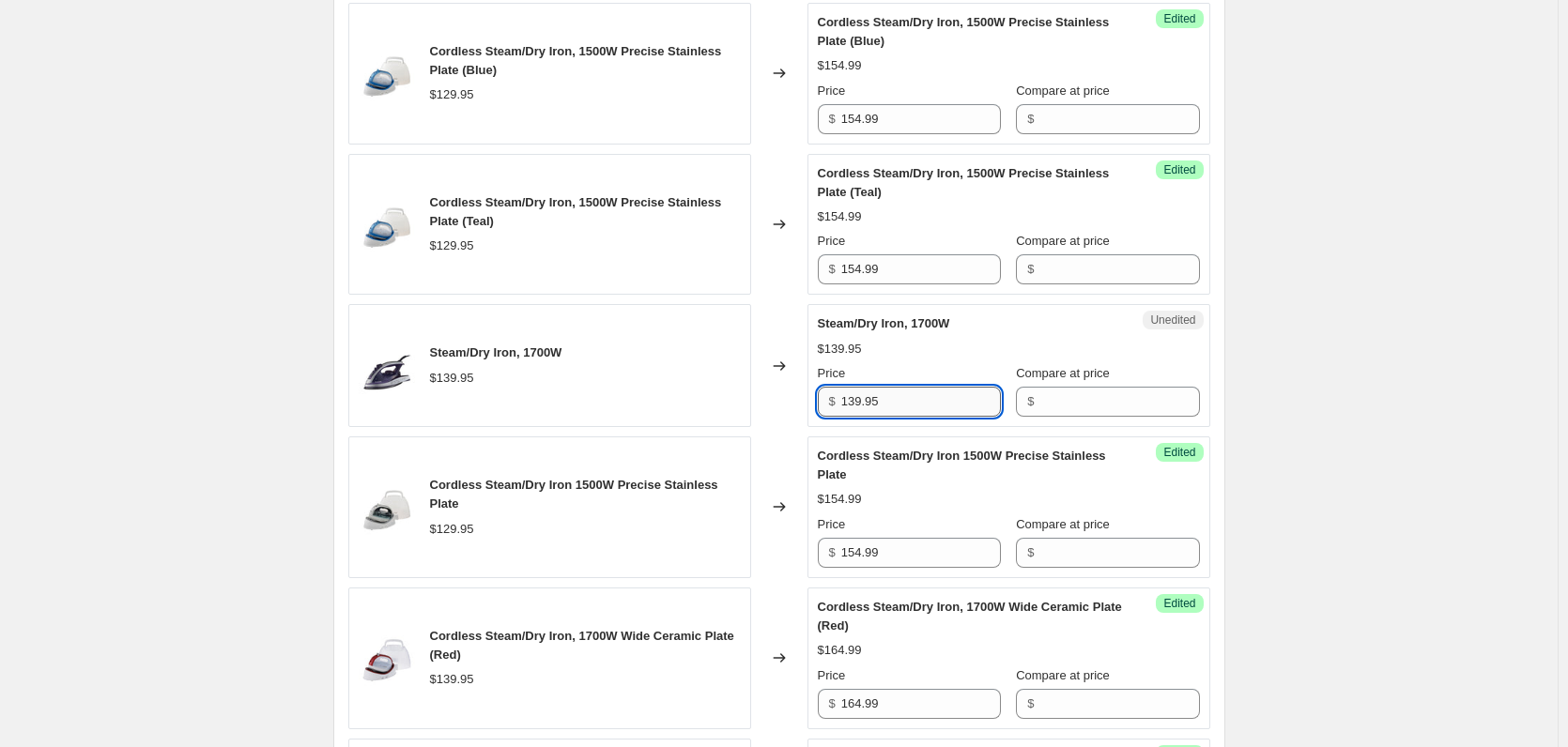
click at [907, 404] on input "139.95" at bounding box center [922, 401] width 160 height 30
paste input "$174.99"
type input "139.95"
click at [1375, 406] on div "Create new price [MEDICAL_DATA]. This page is ready Create new price [MEDICAL_D…" at bounding box center [779, 71] width 1558 height 2310
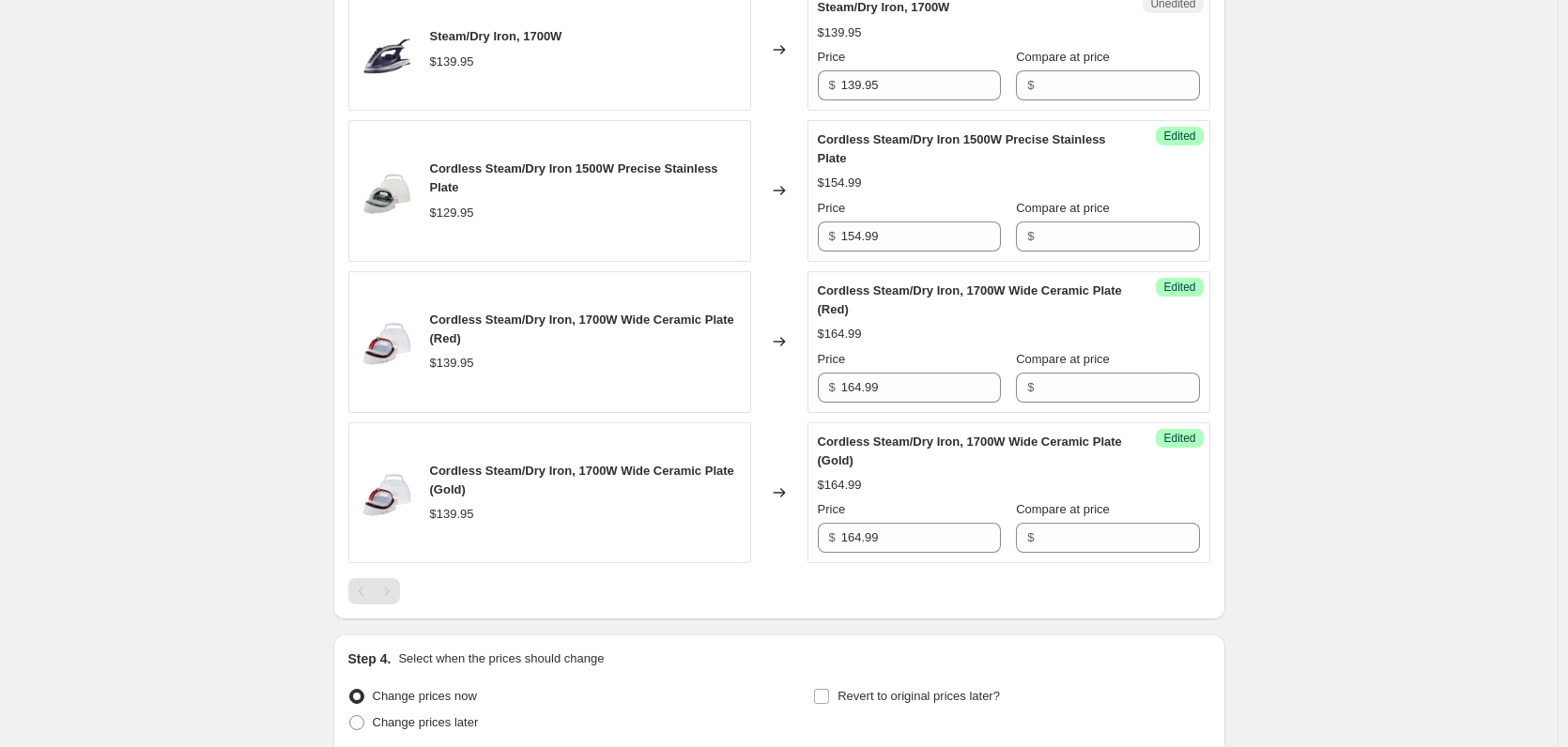
scroll to position [1562, 0]
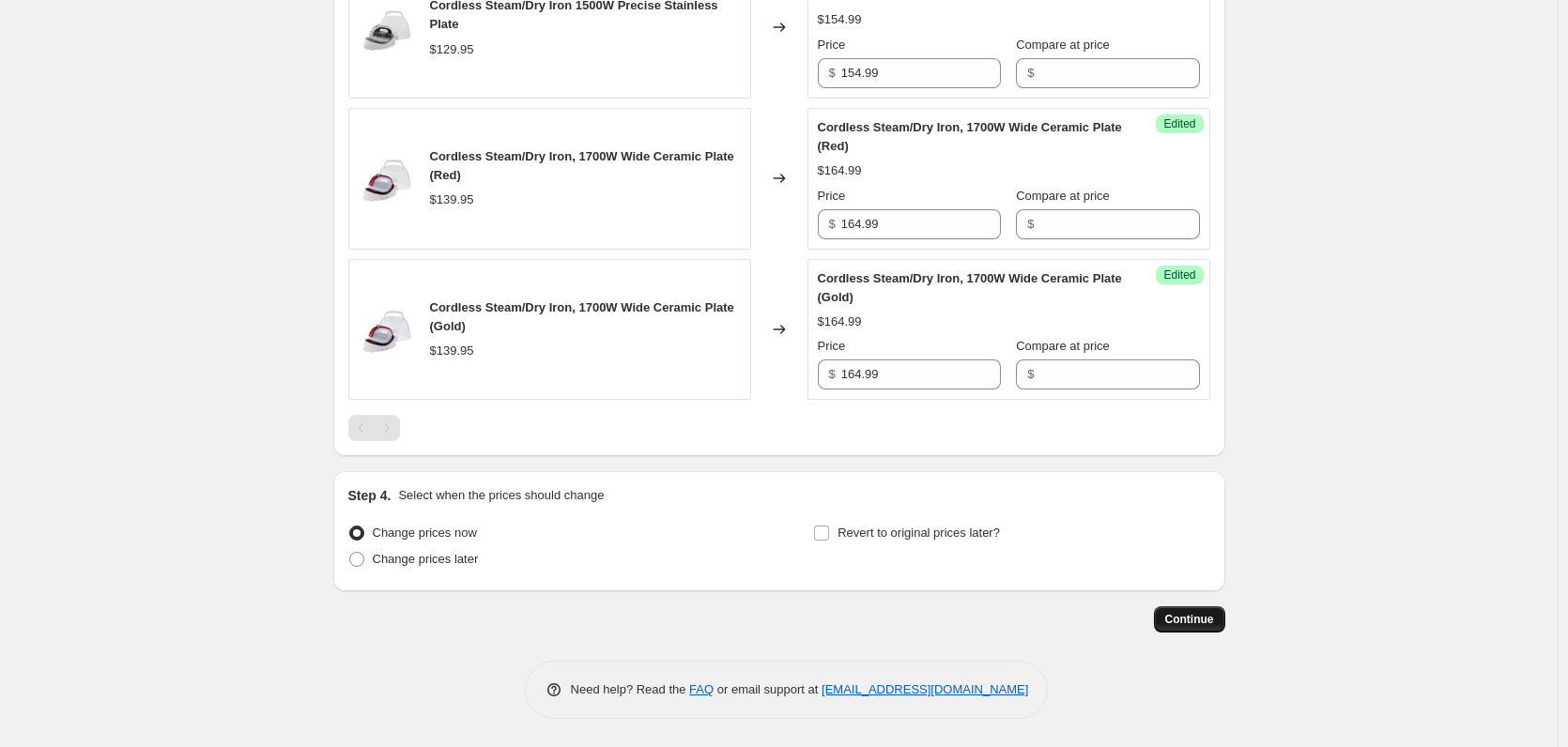
click at [1177, 612] on button "Continue" at bounding box center [1190, 619] width 71 height 26
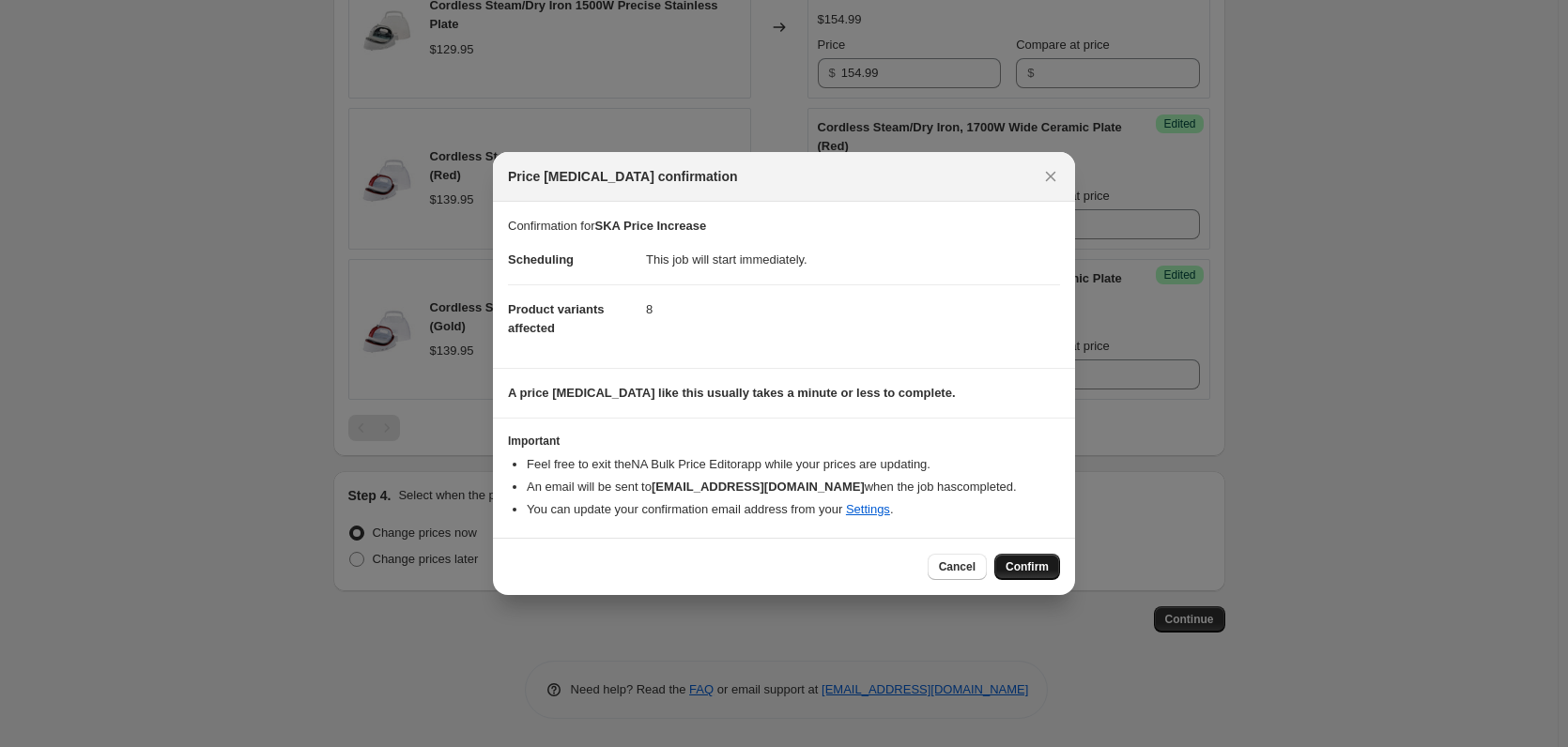
click at [1014, 563] on span "Confirm" at bounding box center [1027, 567] width 43 height 15
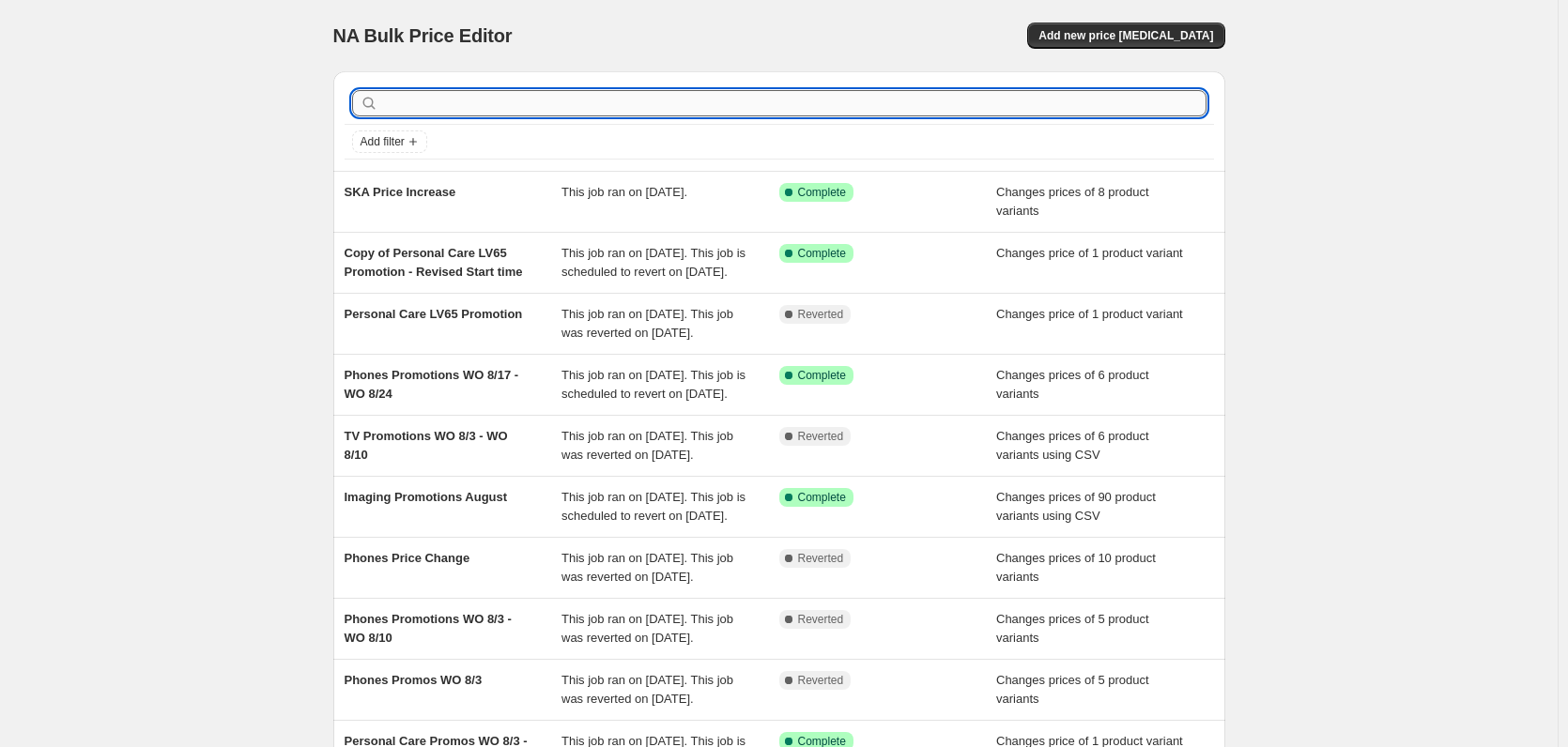
click at [447, 108] on input "text" at bounding box center [794, 102] width 825 height 26
type input "dvd"
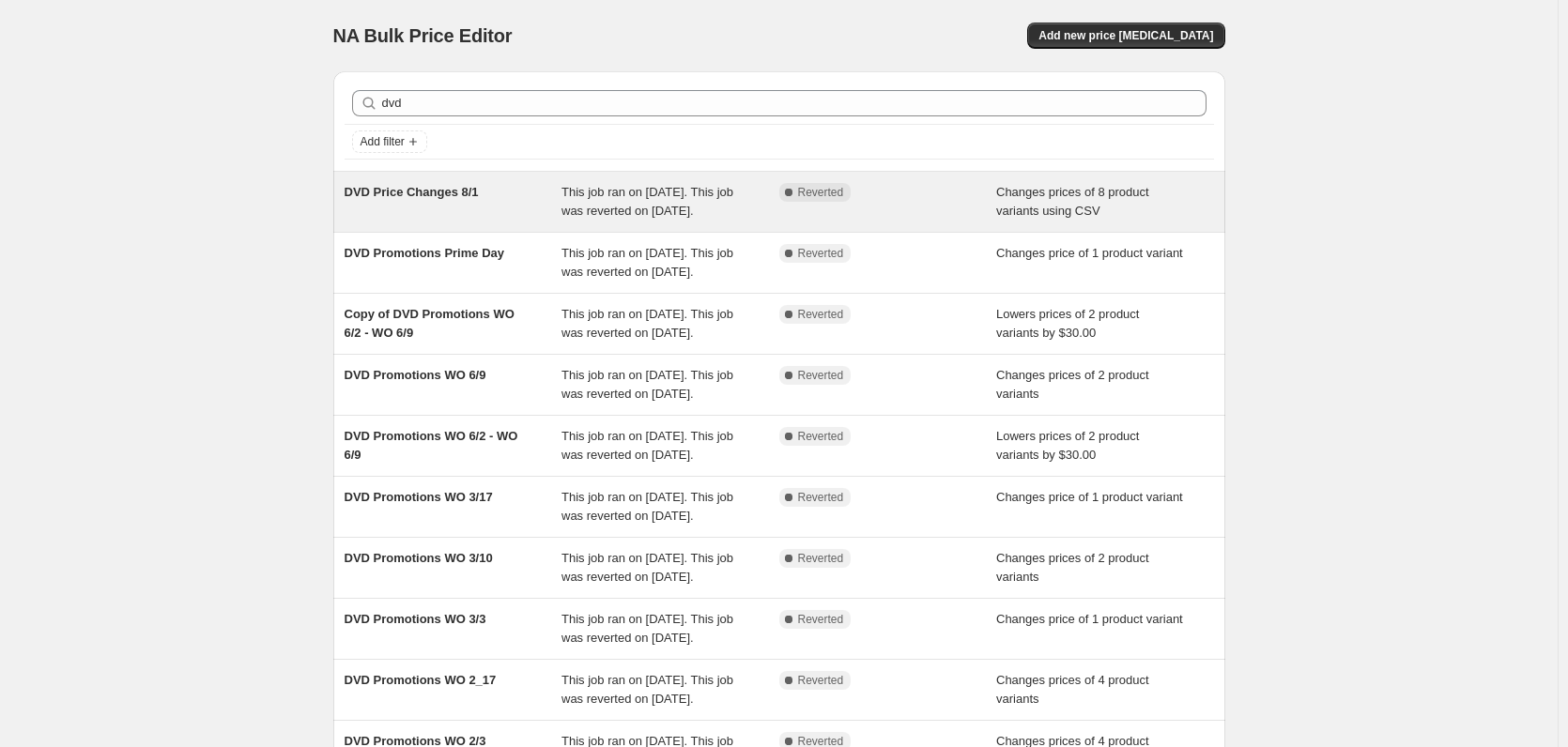
click at [474, 221] on div "DVD Price Changes 8/1" at bounding box center [453, 201] width 218 height 38
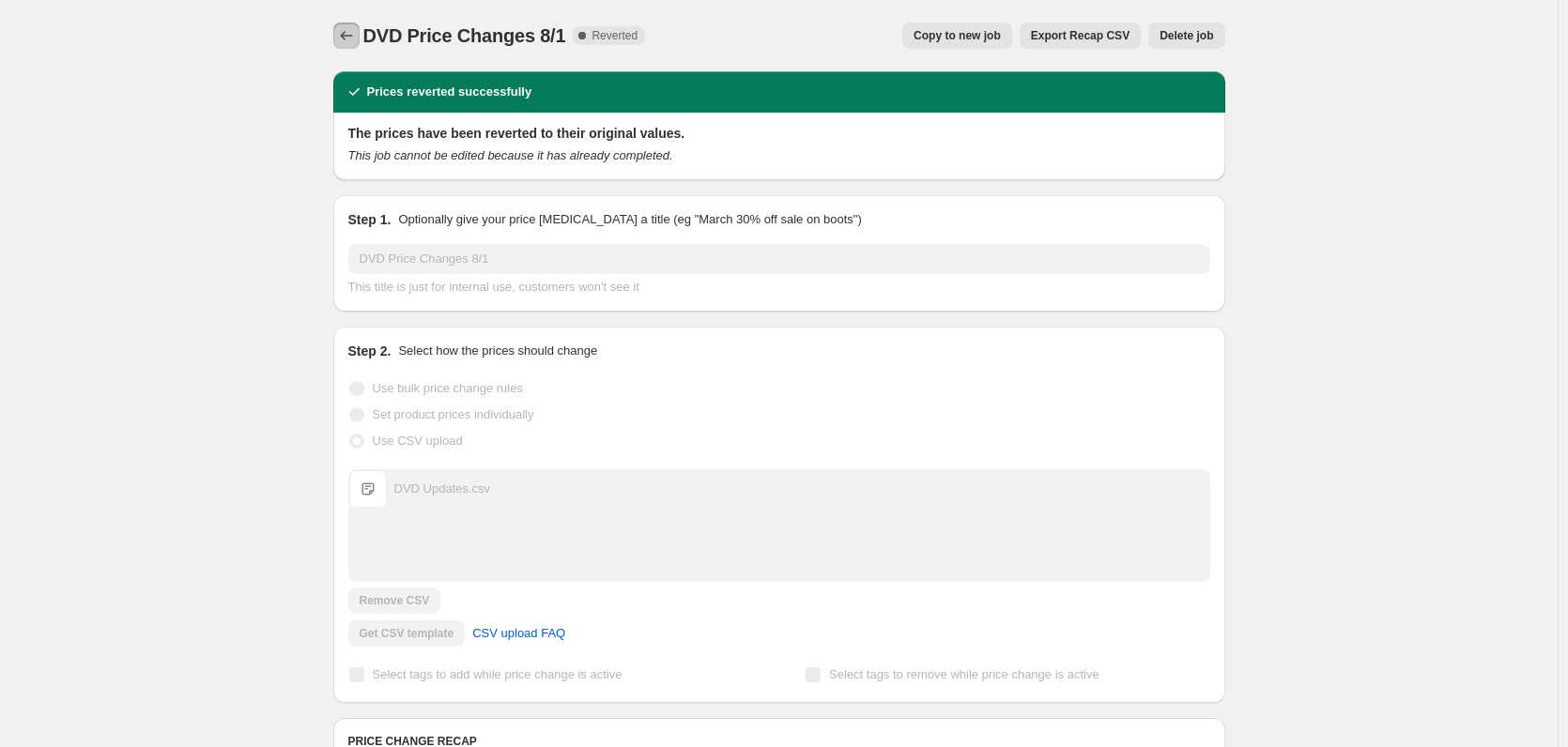
drag, startPoint x: 363, startPoint y: 33, endPoint x: 430, endPoint y: 30, distance: 67.1
click at [430, 30] on div "DVD Price Changes 8/1 Complete Reverted Copy to new job Export Recap CSV Delete…" at bounding box center [779, 35] width 892 height 26
copy span "DVD Price Changes"
drag, startPoint x: 533, startPoint y: 37, endPoint x: 362, endPoint y: 37, distance: 171.0
click at [362, 37] on div "DVD Price Changes 8/1 Complete Reverted Copy to new job Export Recap CSV Delete…" at bounding box center [779, 35] width 892 height 26
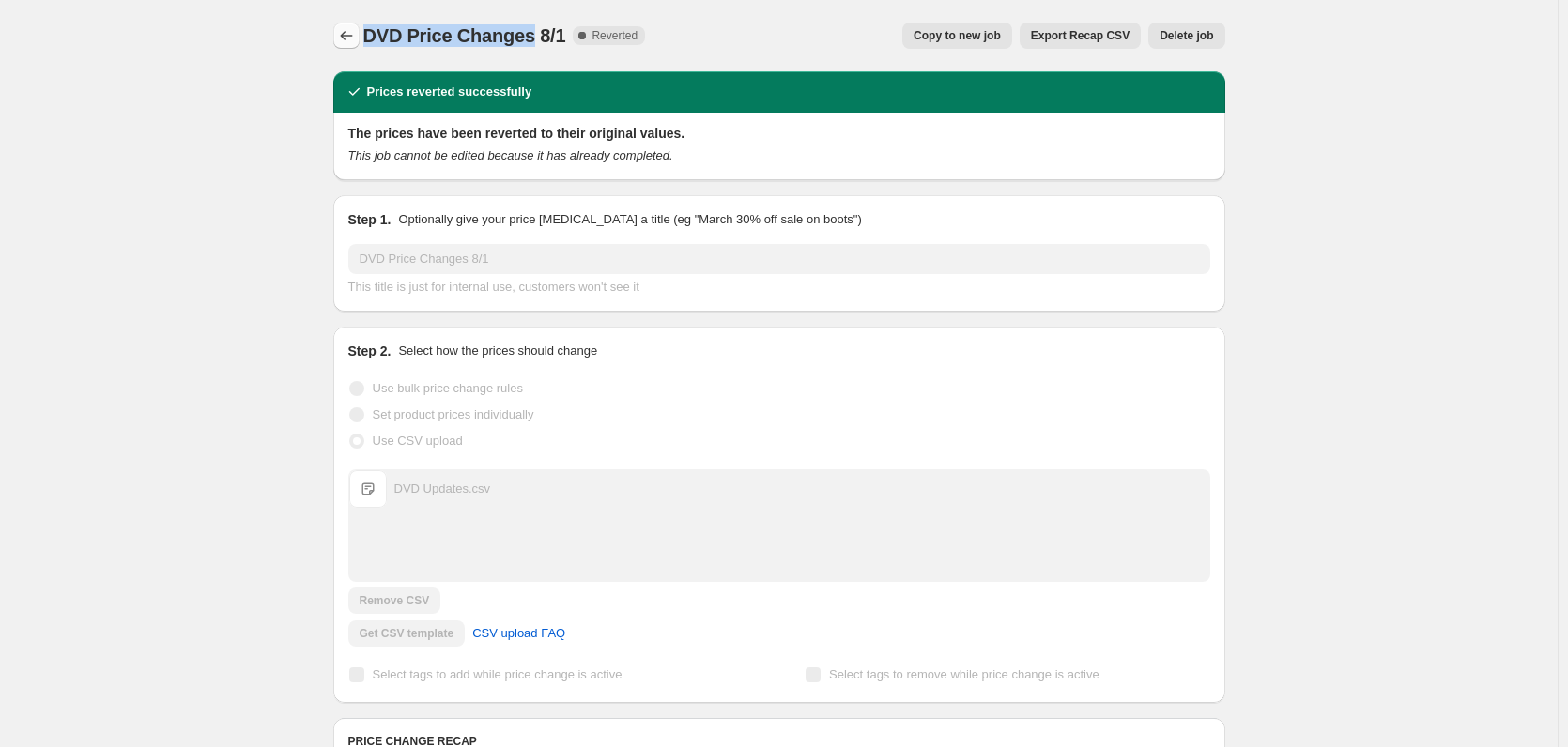
click at [354, 38] on icon "Price change jobs" at bounding box center [346, 35] width 18 height 18
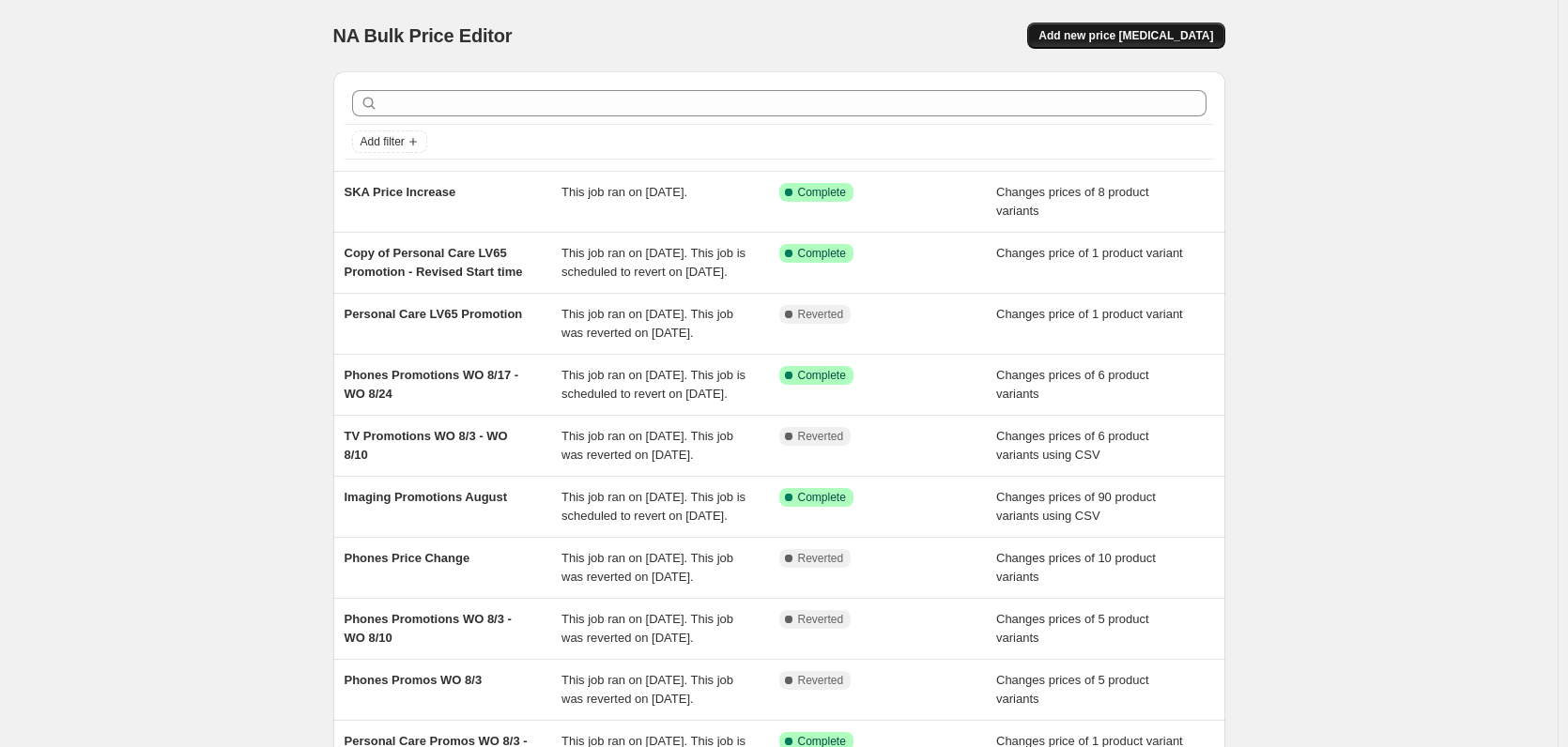
click at [1161, 41] on span "Add new price [MEDICAL_DATA]" at bounding box center [1125, 36] width 175 height 15
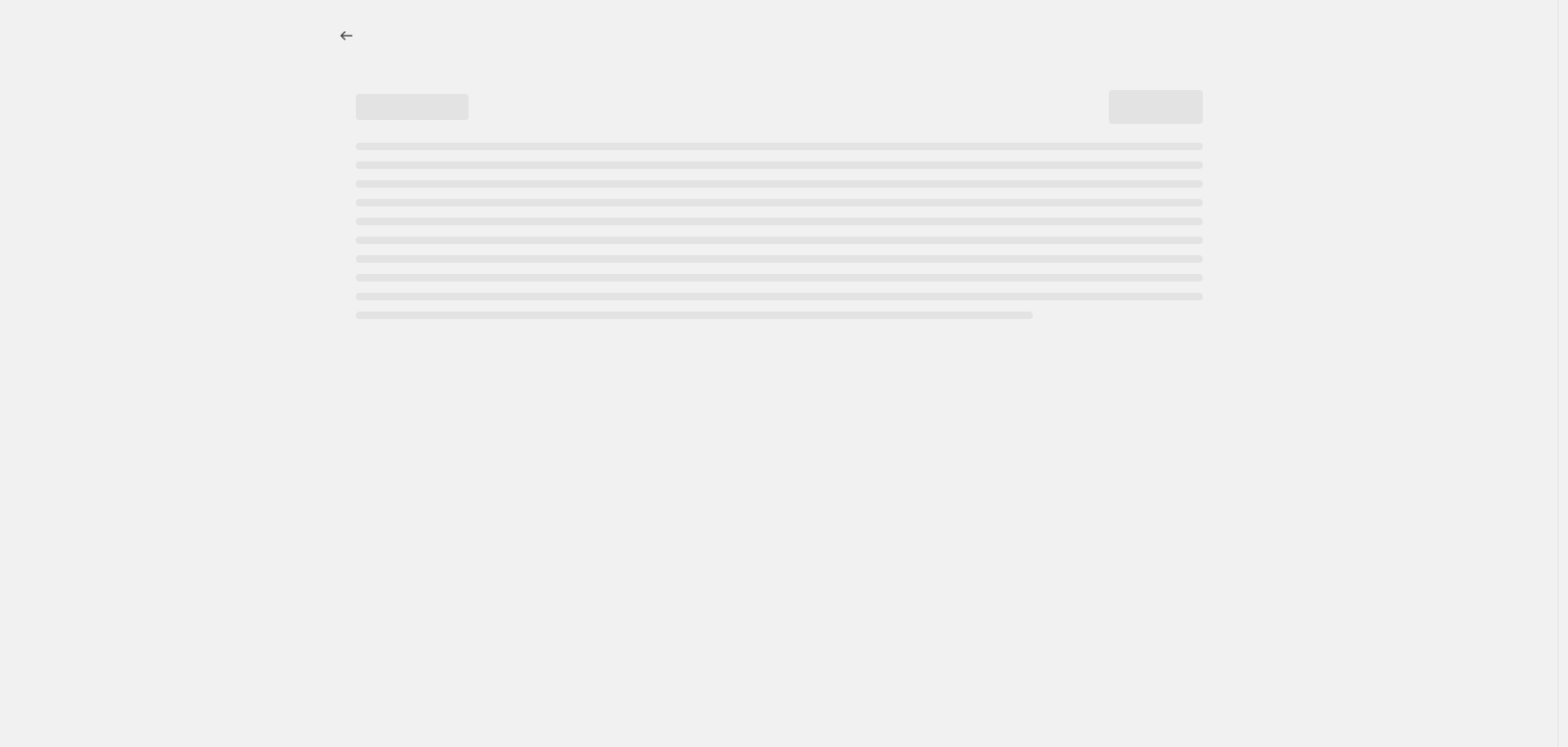
select select "percentage"
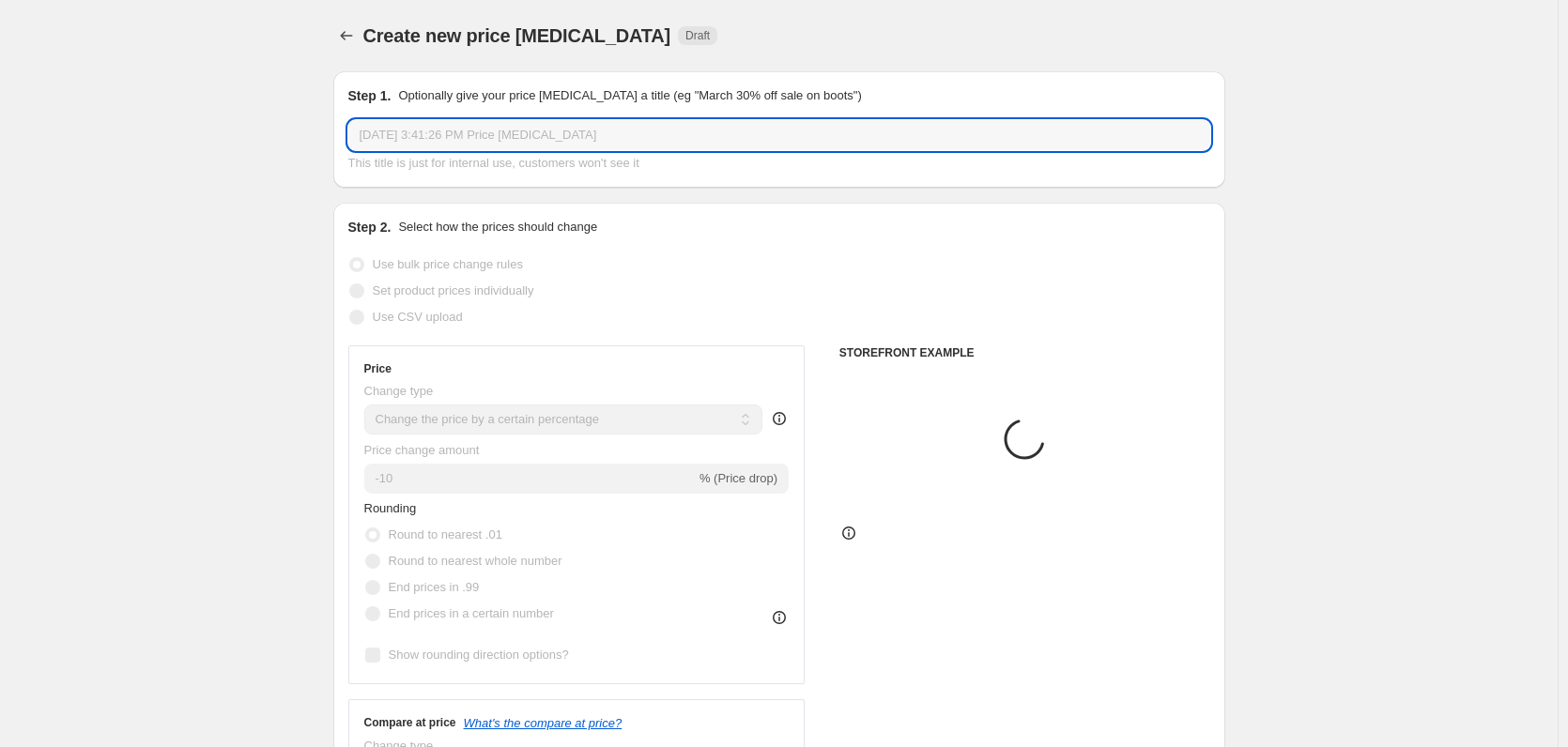
click at [439, 132] on input "Aug 22, 2025, 3:41:26 PM Price change job" at bounding box center [779, 135] width 862 height 30
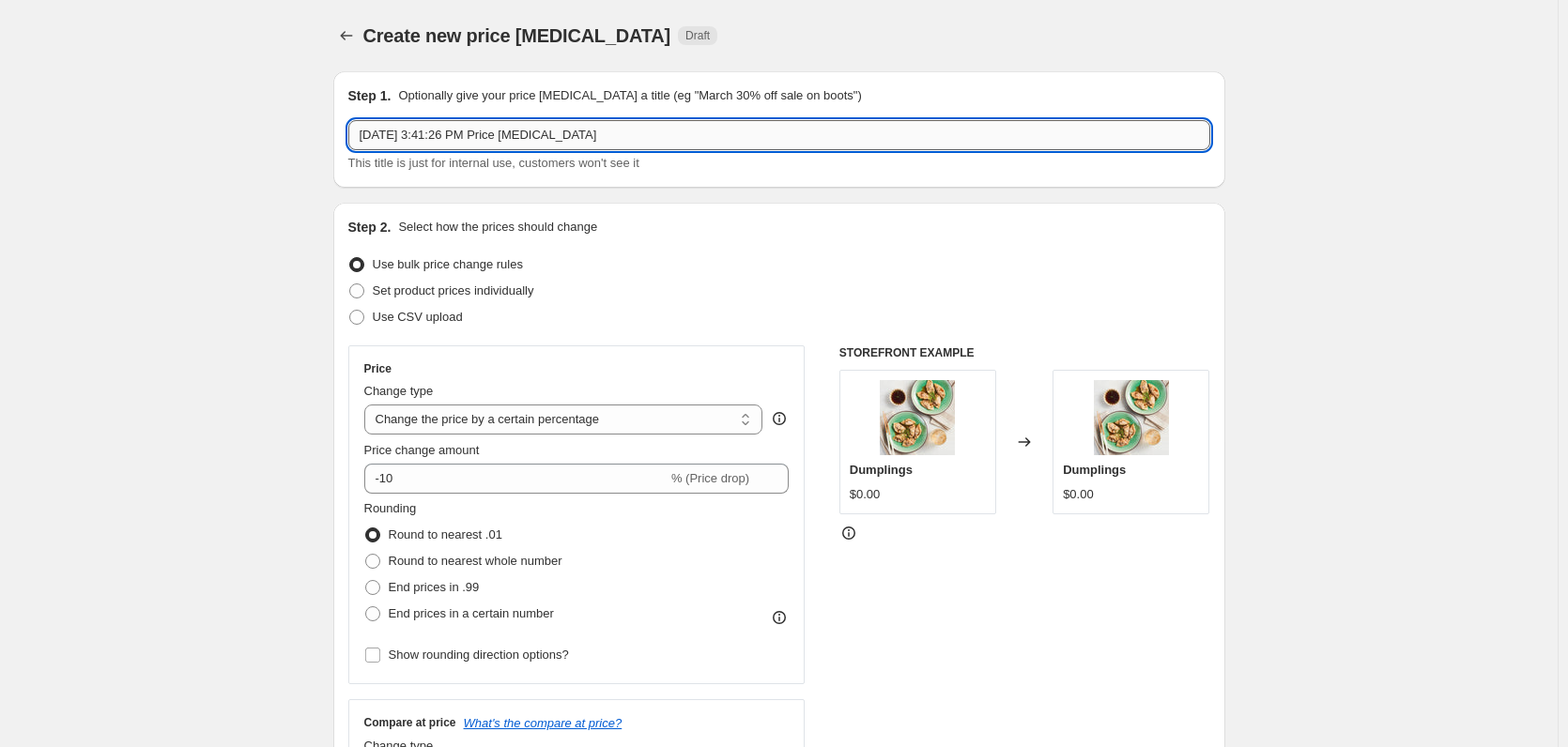
click at [439, 132] on input "Aug 22, 2025, 3:41:26 PM Price change job" at bounding box center [779, 135] width 862 height 30
paste input "DVD Price Changes"
type input "DVD Price Changes"
click at [489, 287] on span "Set product prices individually" at bounding box center [453, 290] width 161 height 14
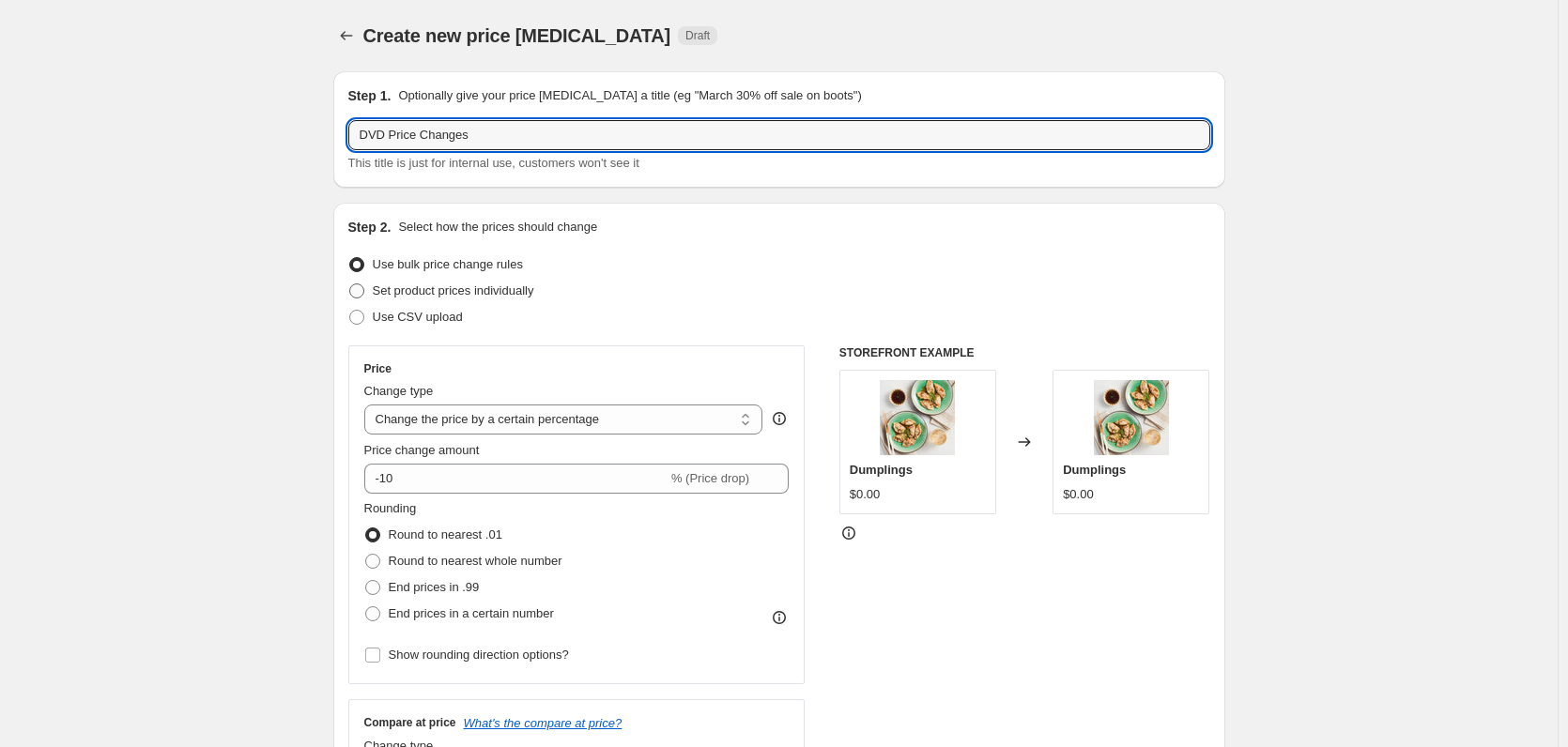
click at [350, 284] on input "Set product prices individually" at bounding box center [349, 283] width 1 height 1
radio input "true"
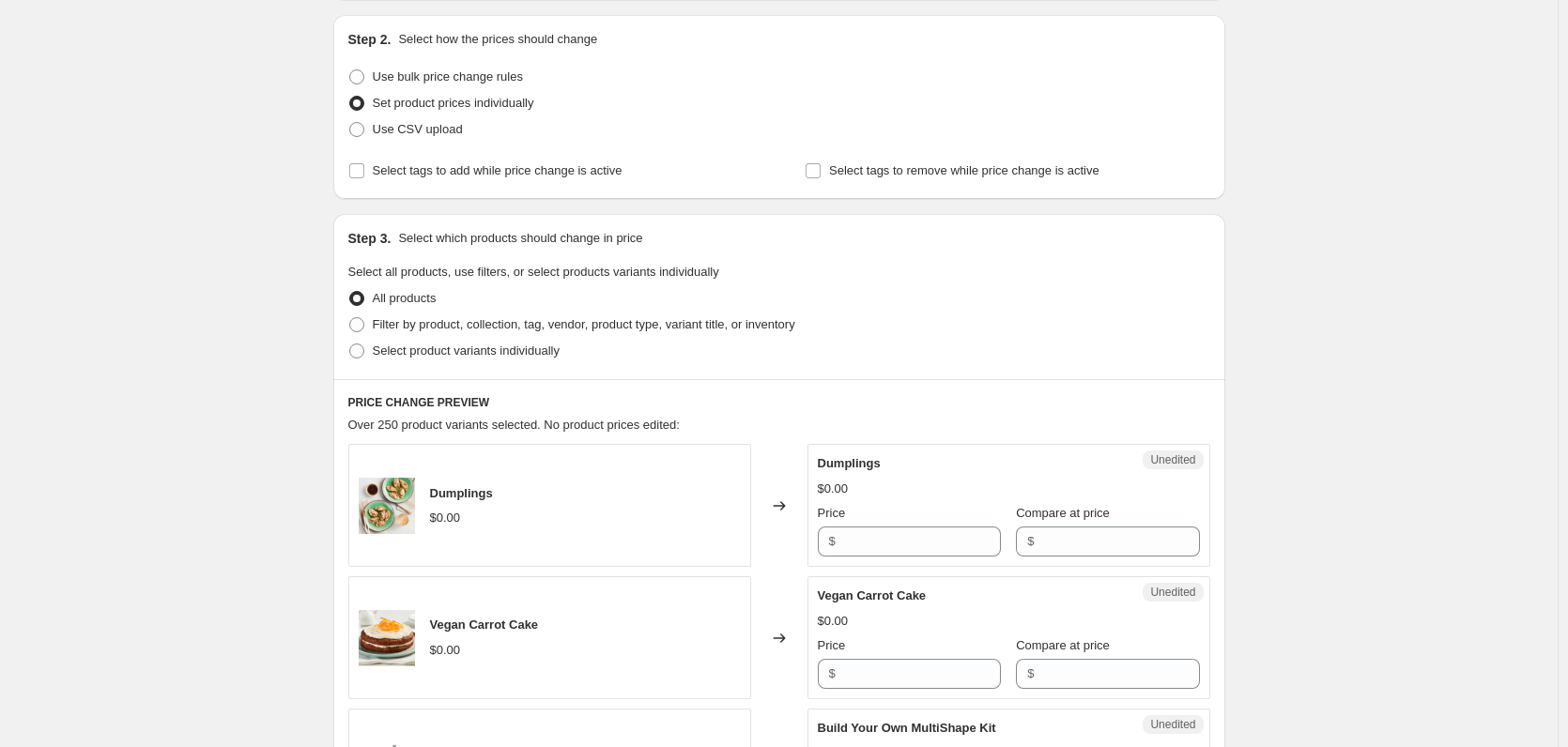
scroll to position [376, 0]
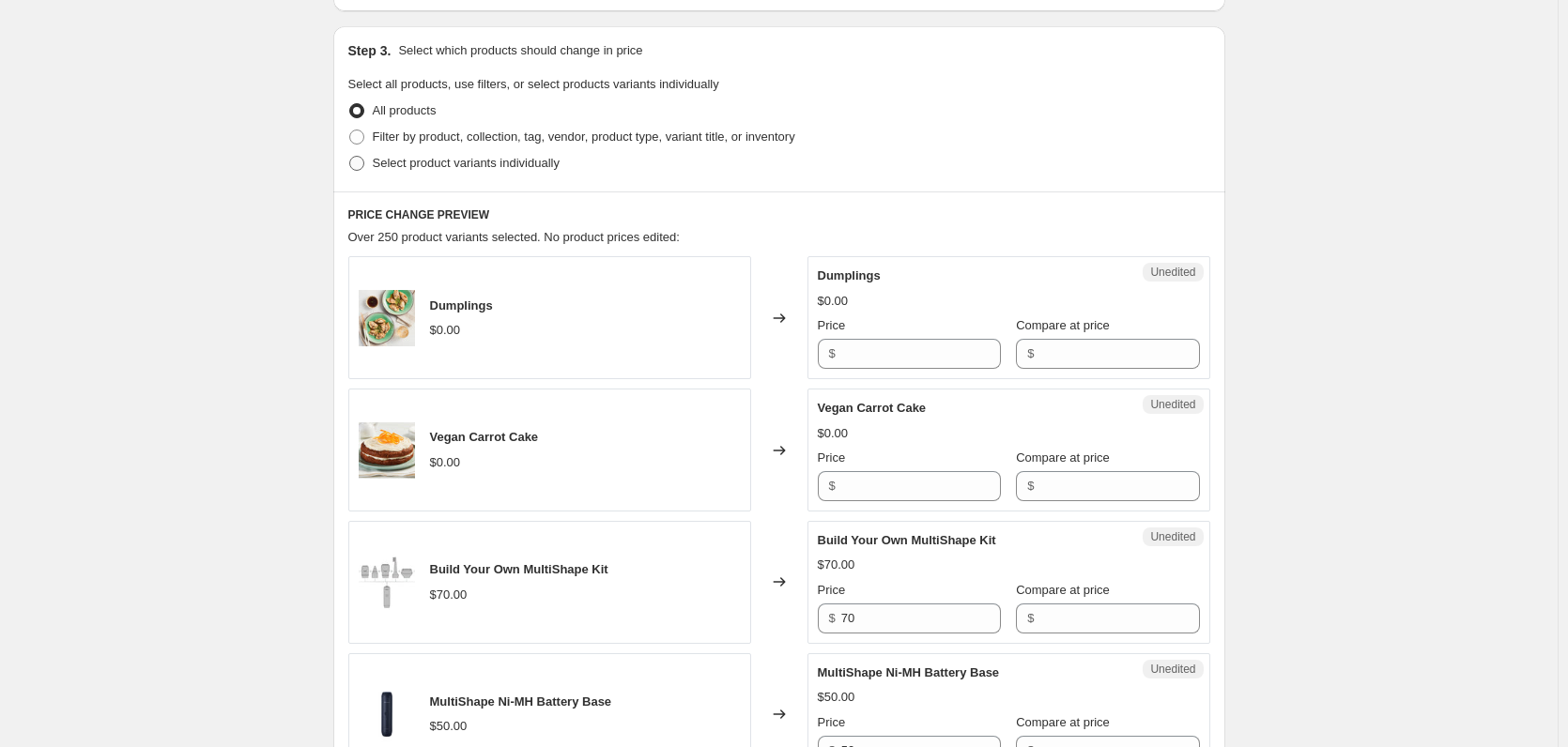
click at [456, 170] on span "Select product variants individually" at bounding box center [467, 163] width 187 height 18
click at [350, 157] on input "Select product variants individually" at bounding box center [349, 156] width 1 height 1
radio input "true"
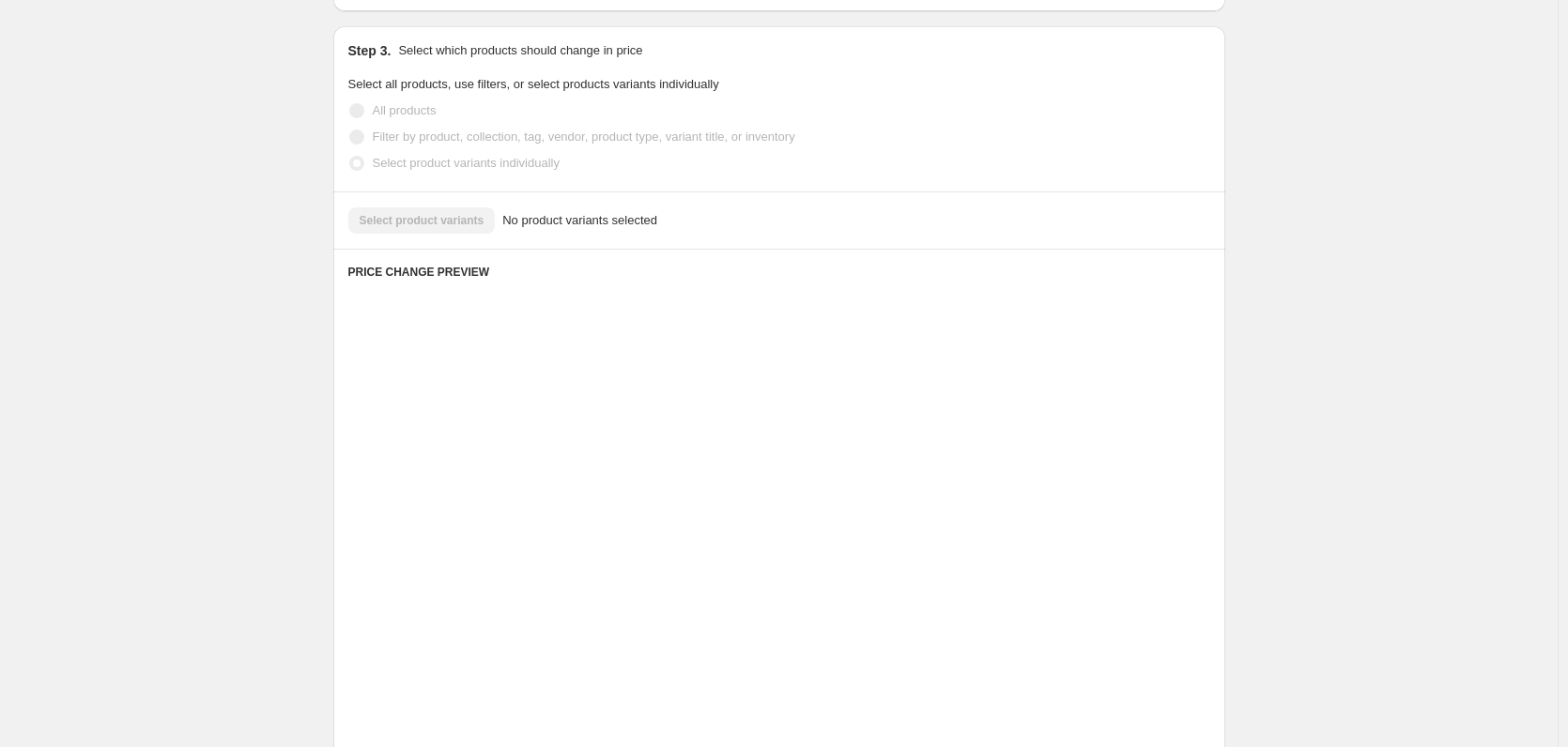
scroll to position [238, 0]
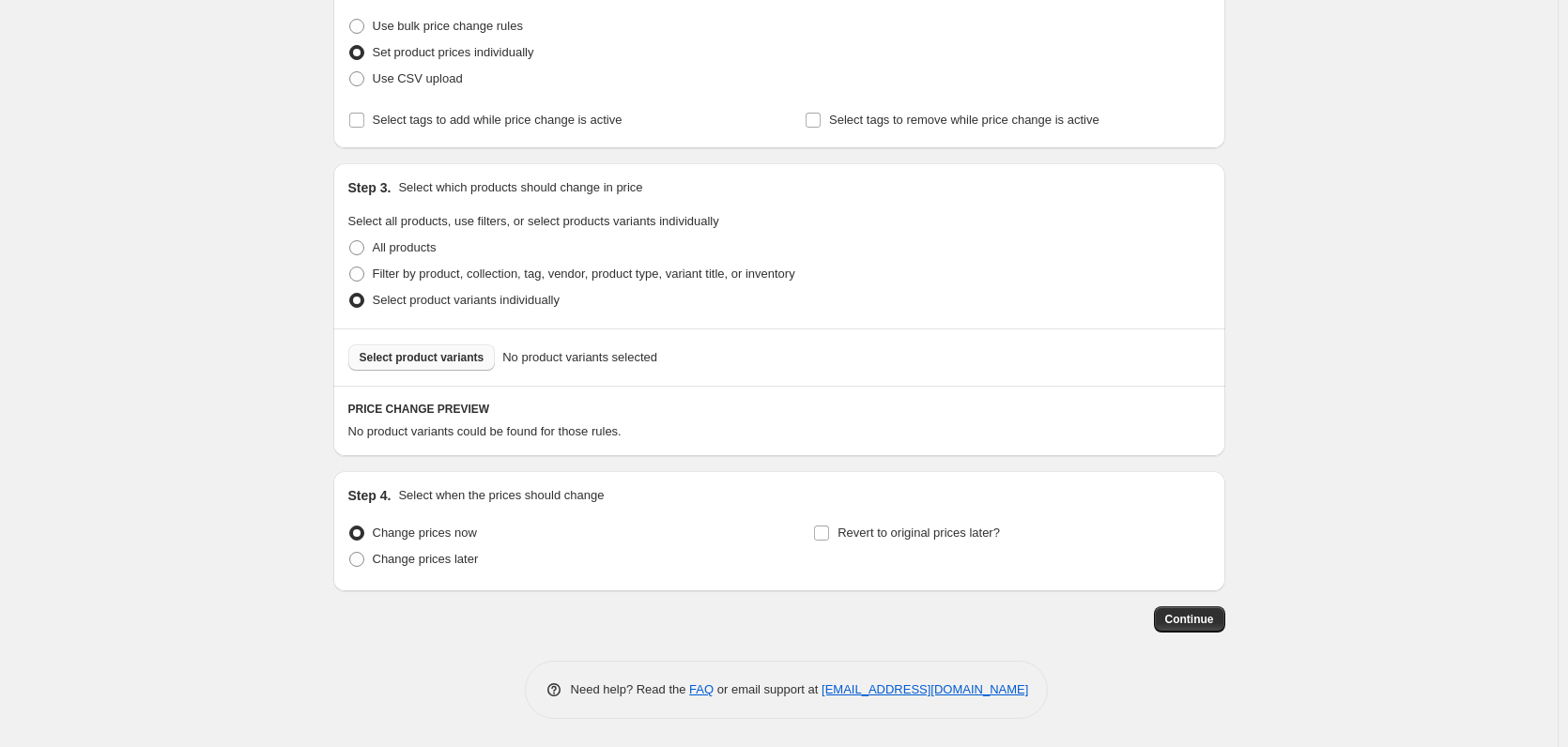
click at [409, 346] on button "Select product variants" at bounding box center [421, 357] width 148 height 26
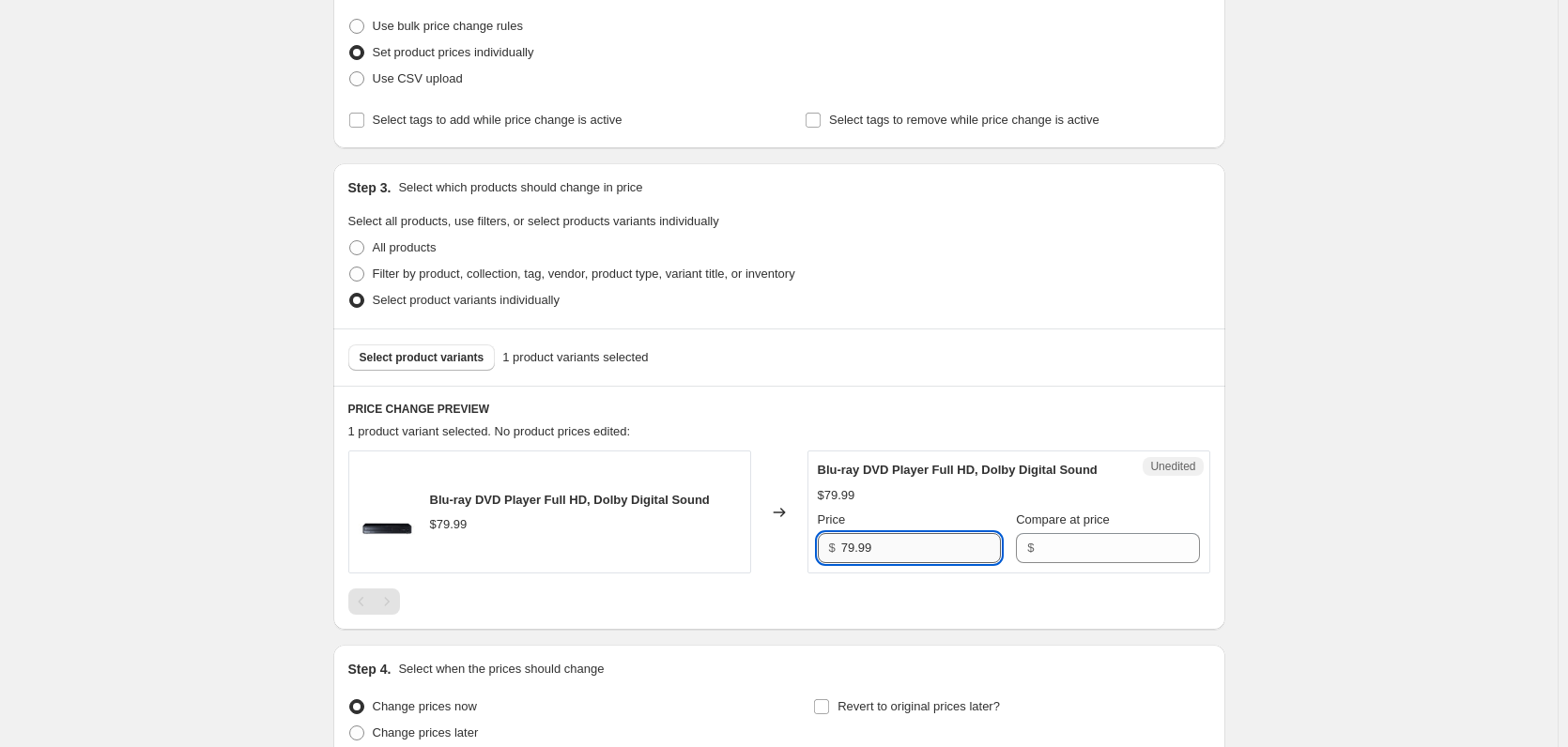
click at [846, 563] on input "79.99" at bounding box center [922, 547] width 160 height 30
type input "89.99"
click at [853, 615] on div at bounding box center [779, 601] width 862 height 26
click at [433, 378] on div "Select product variants 1 product variants selected" at bounding box center [779, 357] width 892 height 57
click at [433, 361] on span "Select product variants" at bounding box center [422, 358] width 125 height 15
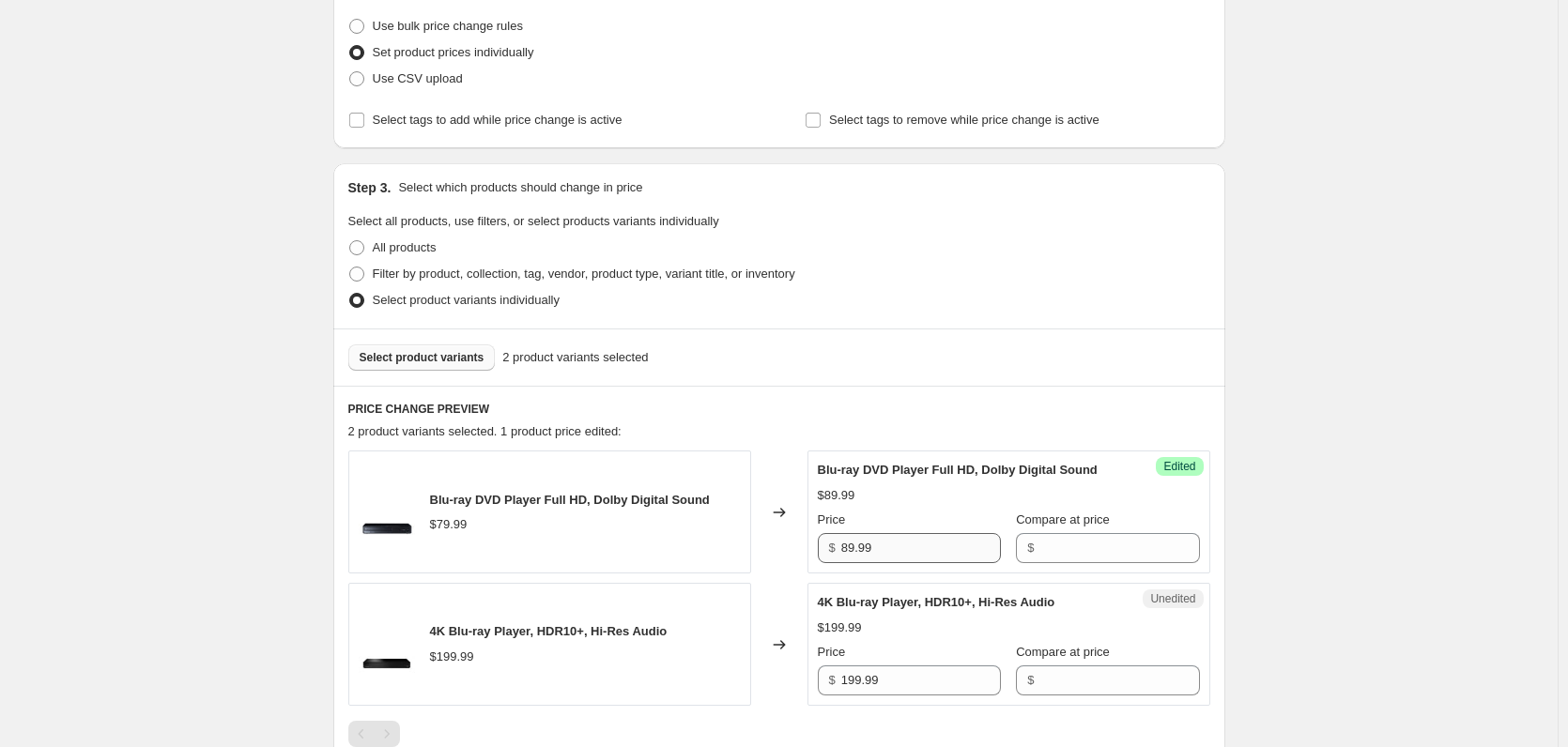
scroll to position [426, 0]
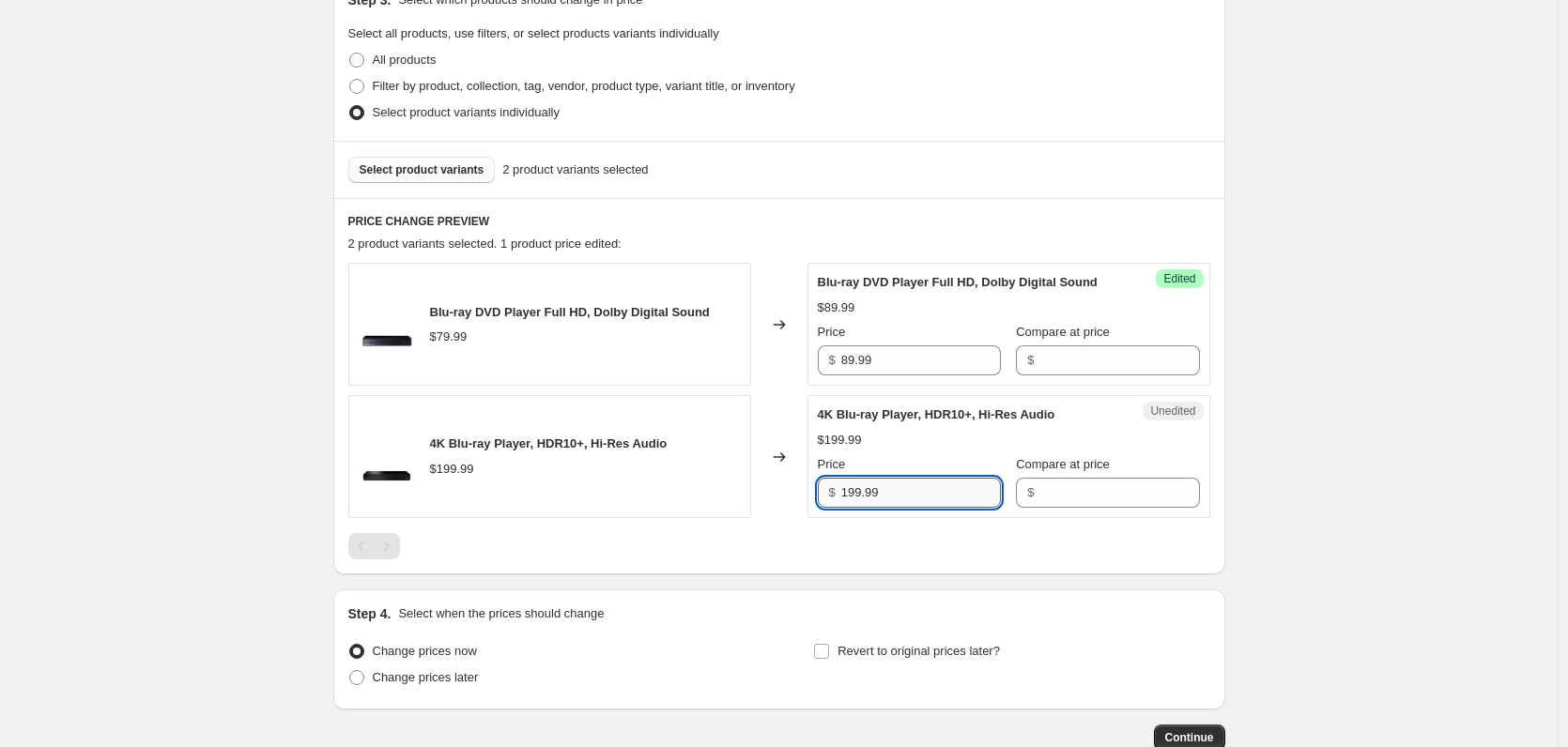
click at [904, 508] on input "199.99" at bounding box center [922, 493] width 160 height 30
paste input "239.99"
click at [907, 547] on div "Blu-ray DVD Player Full HD, Dolby Digital Sound $79.99 Changed to Success Edite…" at bounding box center [779, 412] width 862 height 297
click at [885, 508] on input "199.99" at bounding box center [922, 493] width 160 height 30
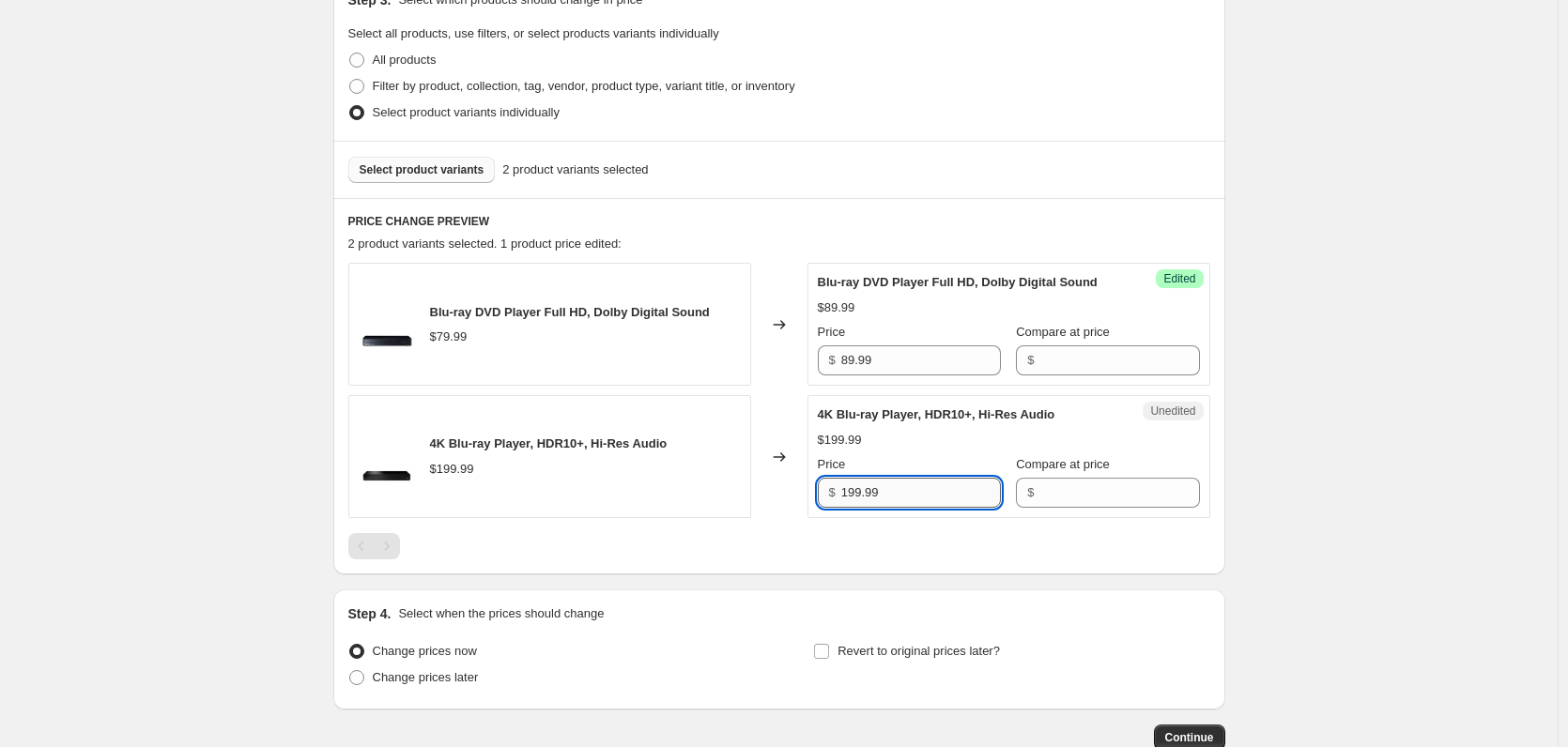
click at [886, 508] on input "199.99" at bounding box center [922, 493] width 160 height 30
paste input "239.99"
click at [858, 508] on input "239.99" at bounding box center [922, 493] width 160 height 30
click at [902, 519] on div "Unedited 4K Blu-ray Player, HDR10+, Hi-Res Audio $199.99 Price $ 199.99 Compare…" at bounding box center [1009, 457] width 403 height 123
click at [858, 508] on input "199.99" at bounding box center [922, 493] width 160 height 30
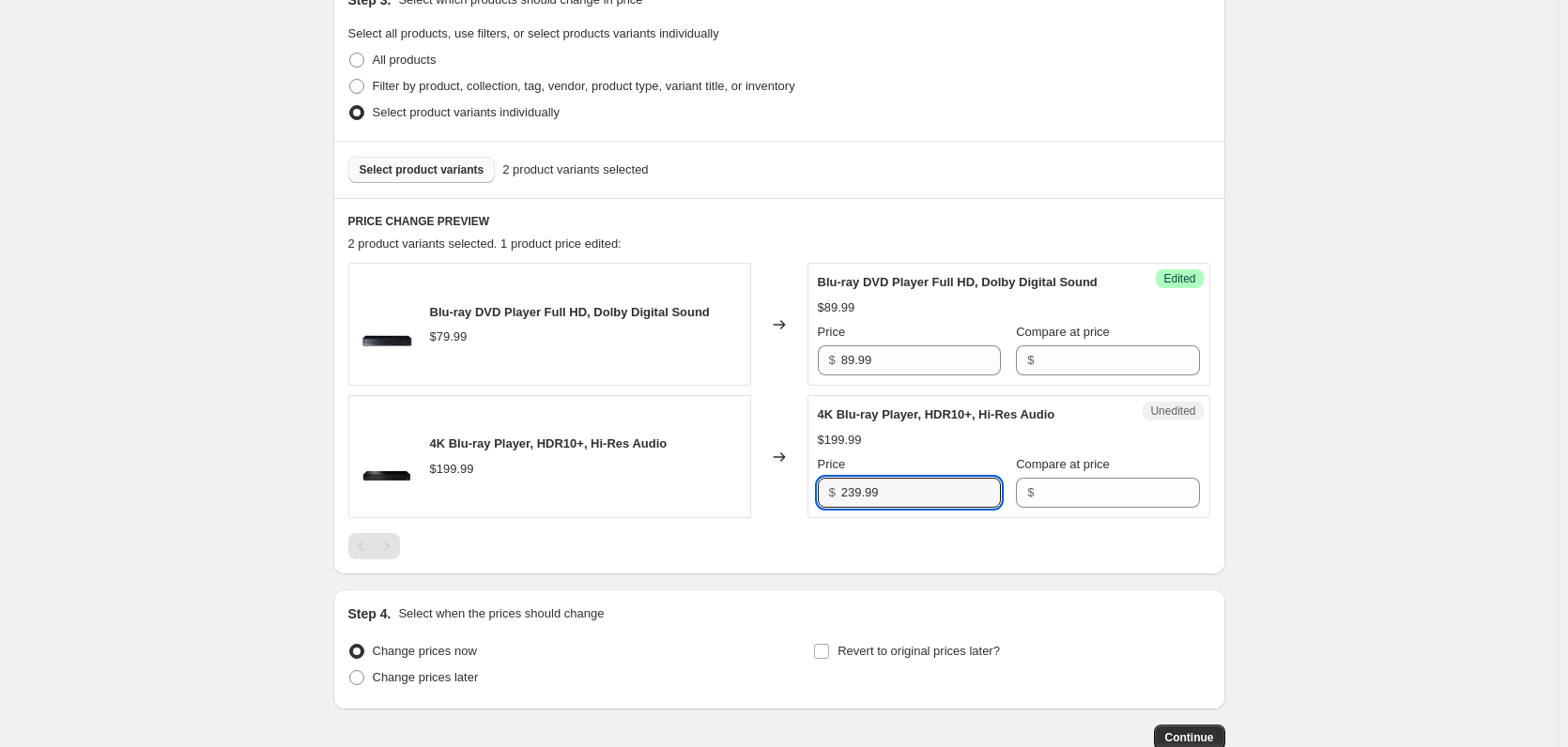
type input "239.99"
click at [861, 559] on div at bounding box center [779, 546] width 862 height 26
click at [433, 185] on div "Select product variants 2 product variants selected" at bounding box center [779, 169] width 892 height 57
click at [446, 176] on span "Select product variants" at bounding box center [422, 170] width 125 height 15
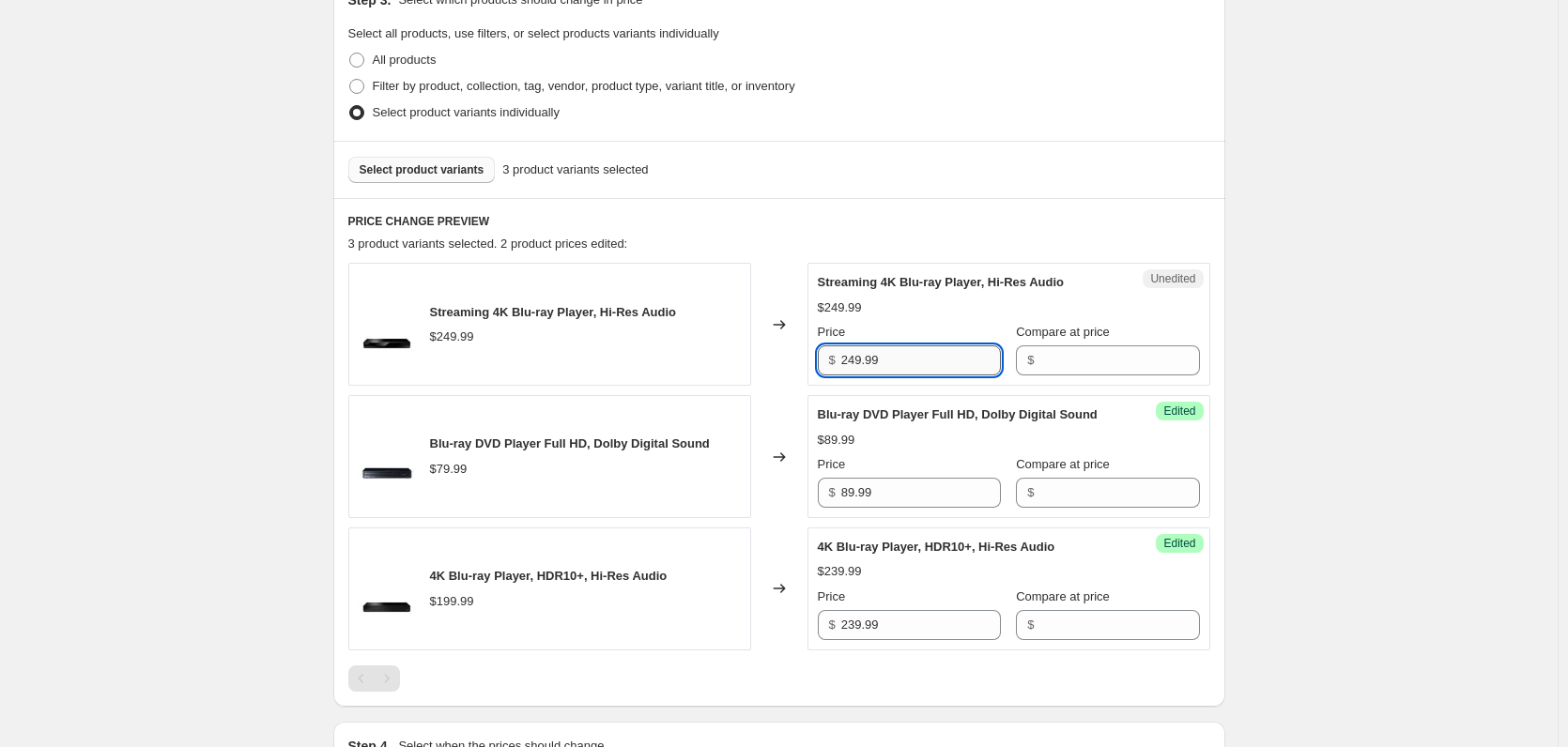
click at [857, 361] on input "249.99" at bounding box center [922, 360] width 160 height 30
type input "299.99"
click at [240, 388] on div "Create new price change job. This page is ready Create new price change job Dra…" at bounding box center [779, 285] width 1558 height 1424
click at [425, 164] on span "Select product variants" at bounding box center [422, 170] width 125 height 15
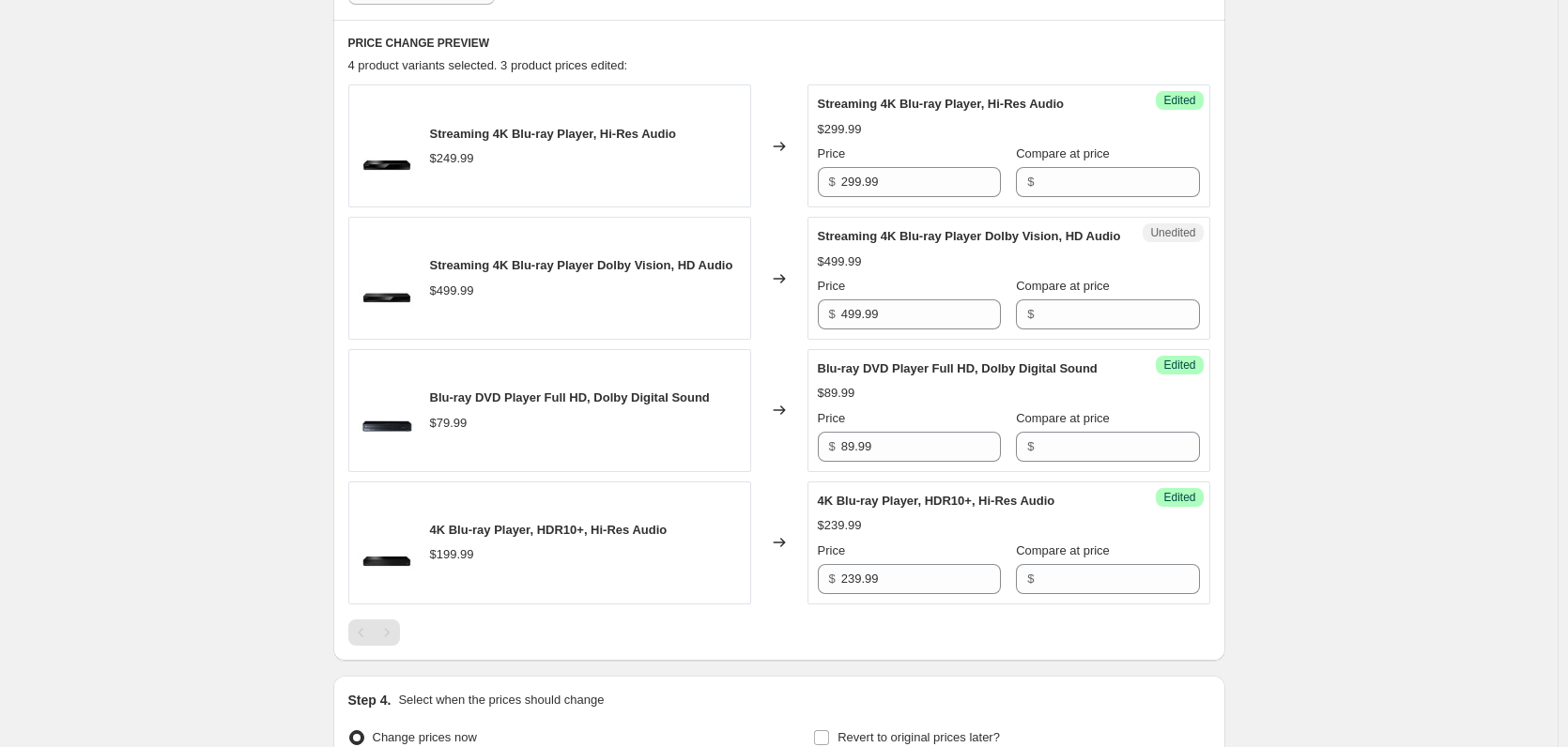
scroll to position [614, 0]
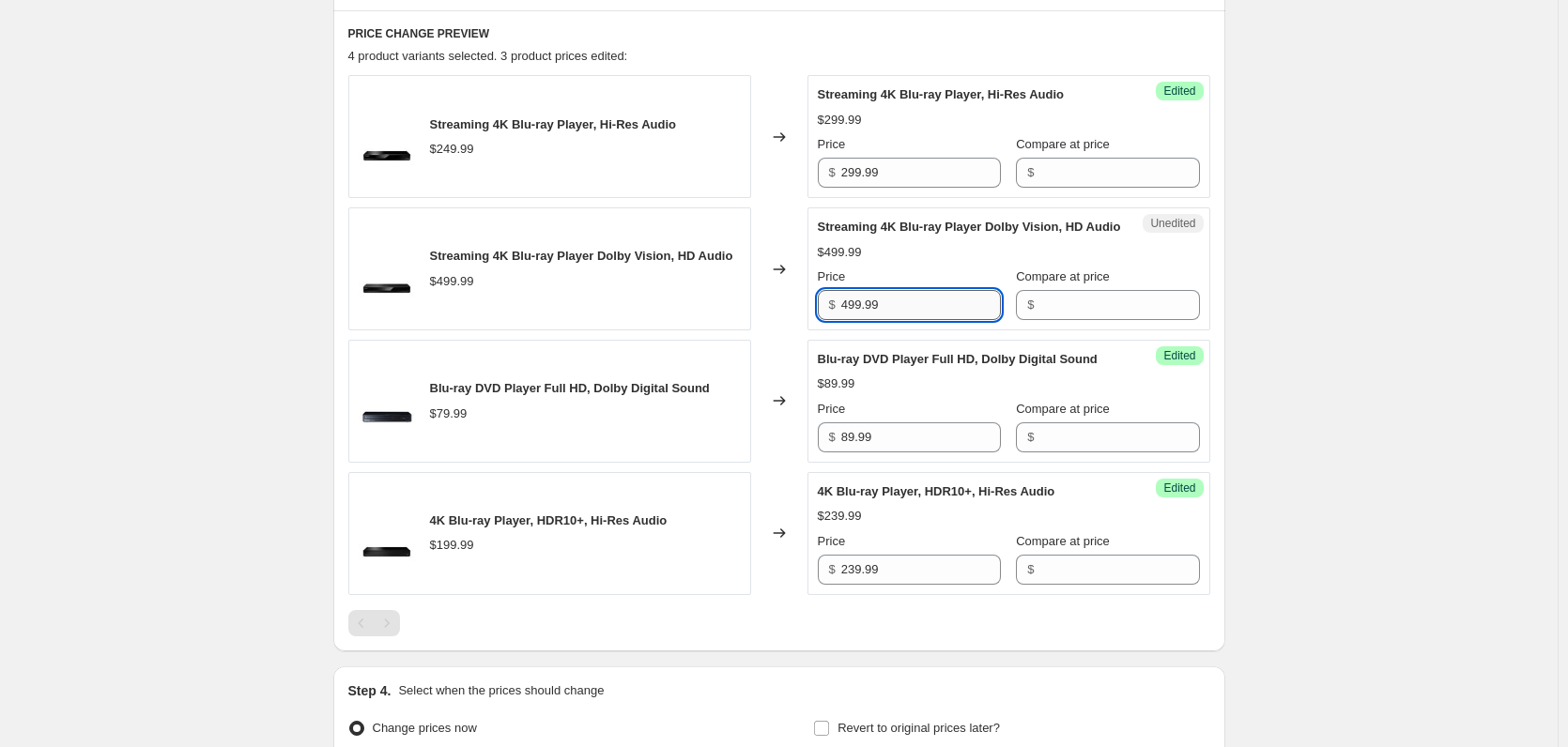
click at [857, 320] on input "499.99" at bounding box center [922, 305] width 160 height 30
type input "549.99"
click at [1248, 392] on div "Create new price change job. This page is ready Create new price change job Dra…" at bounding box center [779, 164] width 937 height 1557
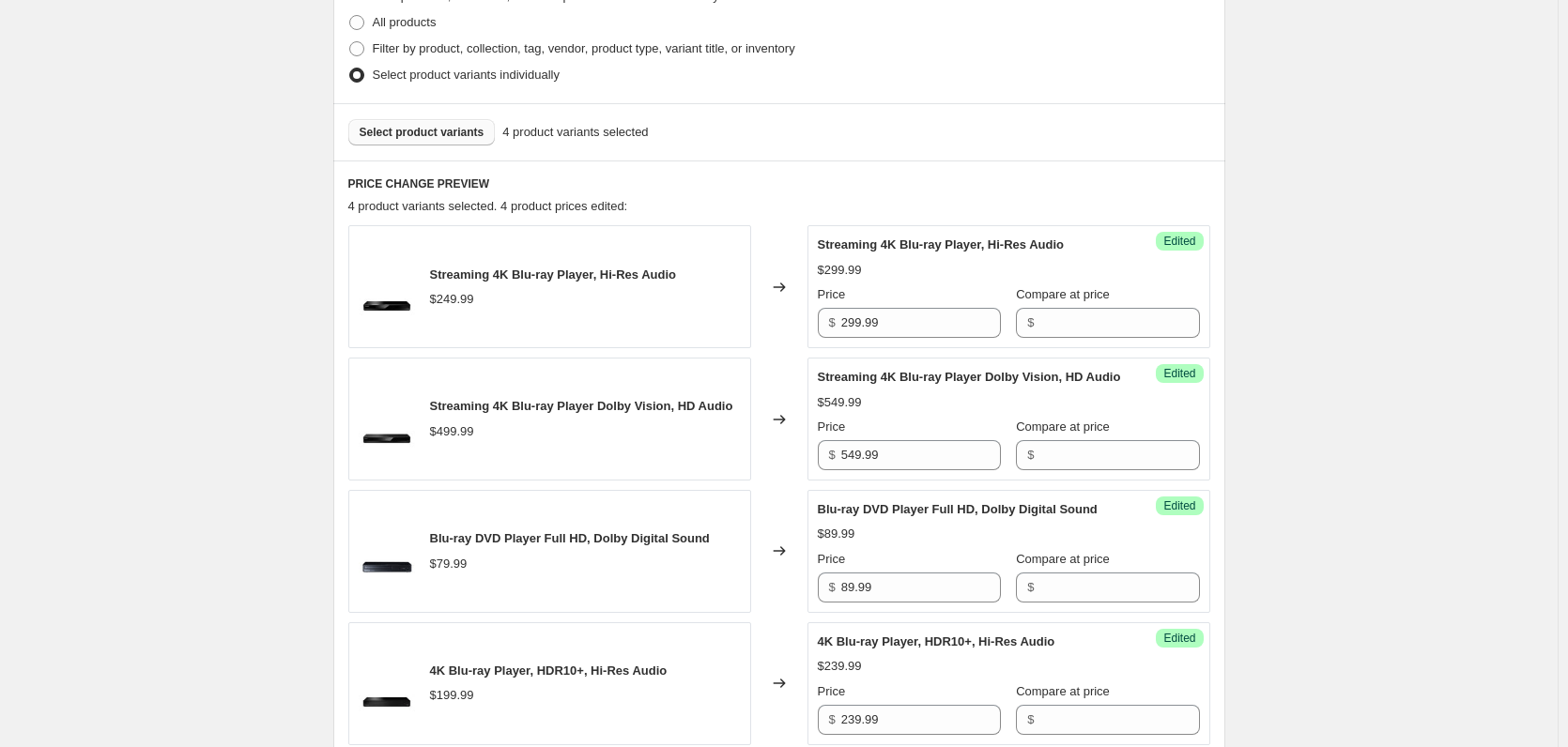
scroll to position [238, 0]
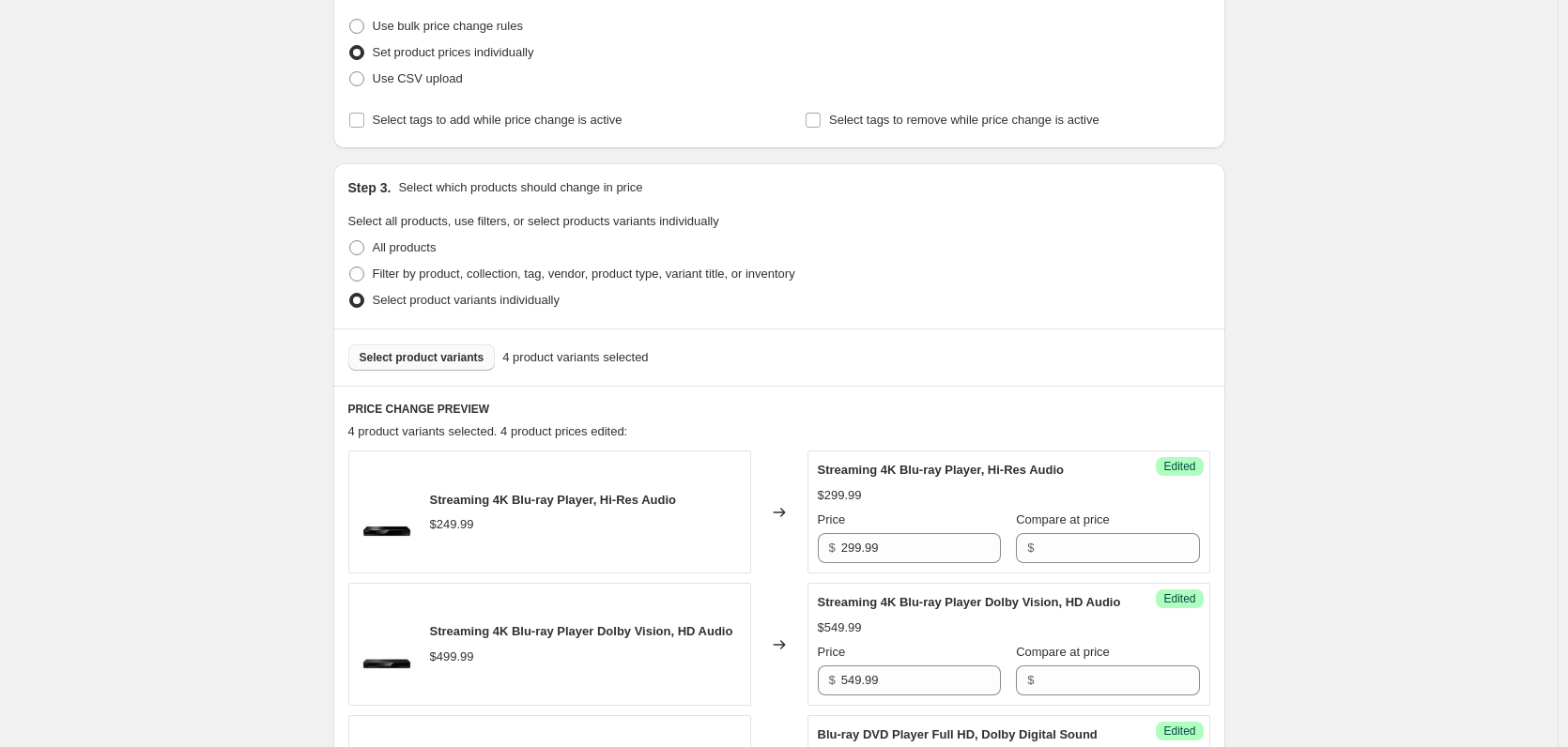
click at [484, 344] on button "Select product variants" at bounding box center [421, 357] width 148 height 26
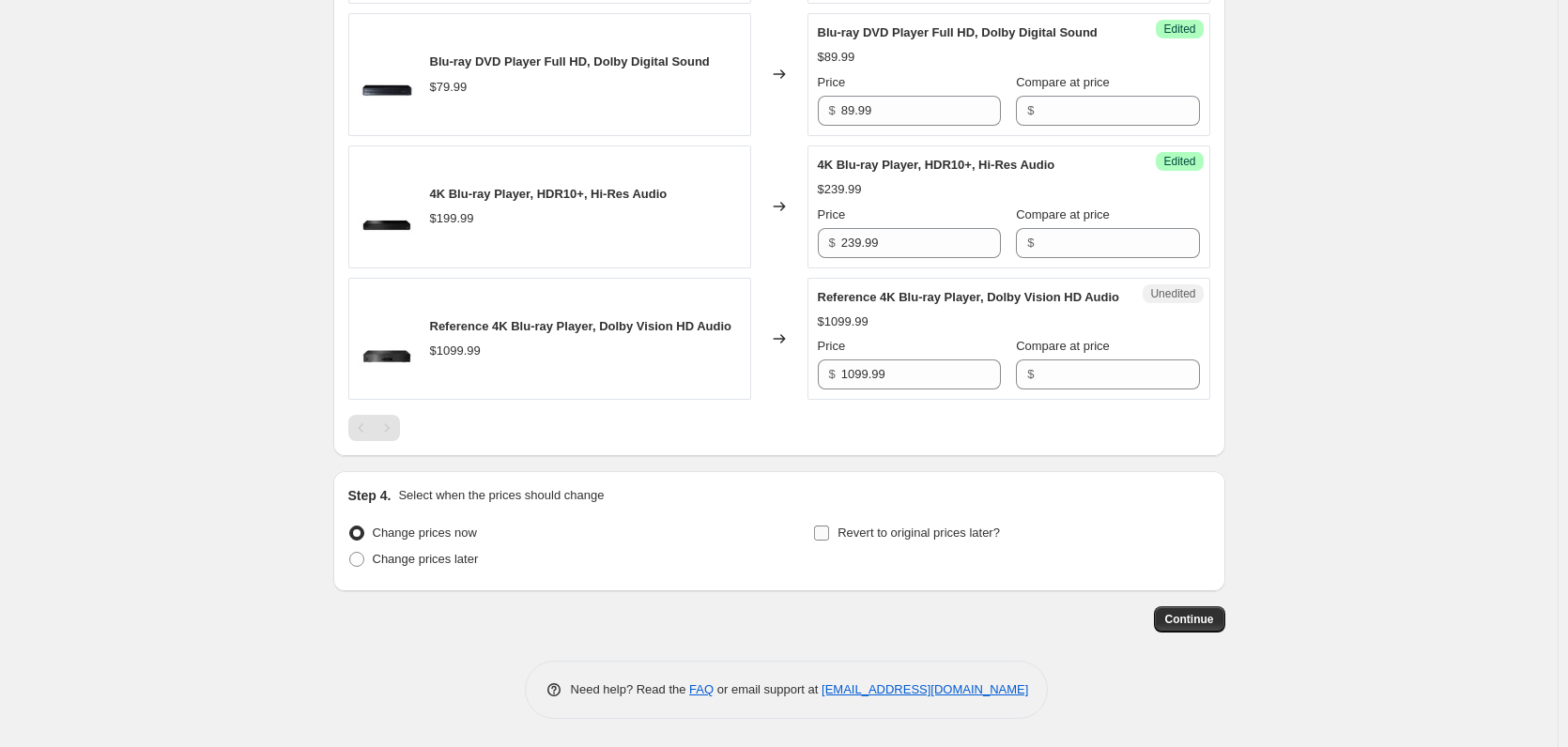
scroll to position [989, 0]
click at [858, 368] on input "1099.99" at bounding box center [922, 374] width 160 height 30
type input "1199.99"
click at [1203, 622] on span "Continue" at bounding box center [1190, 620] width 49 height 15
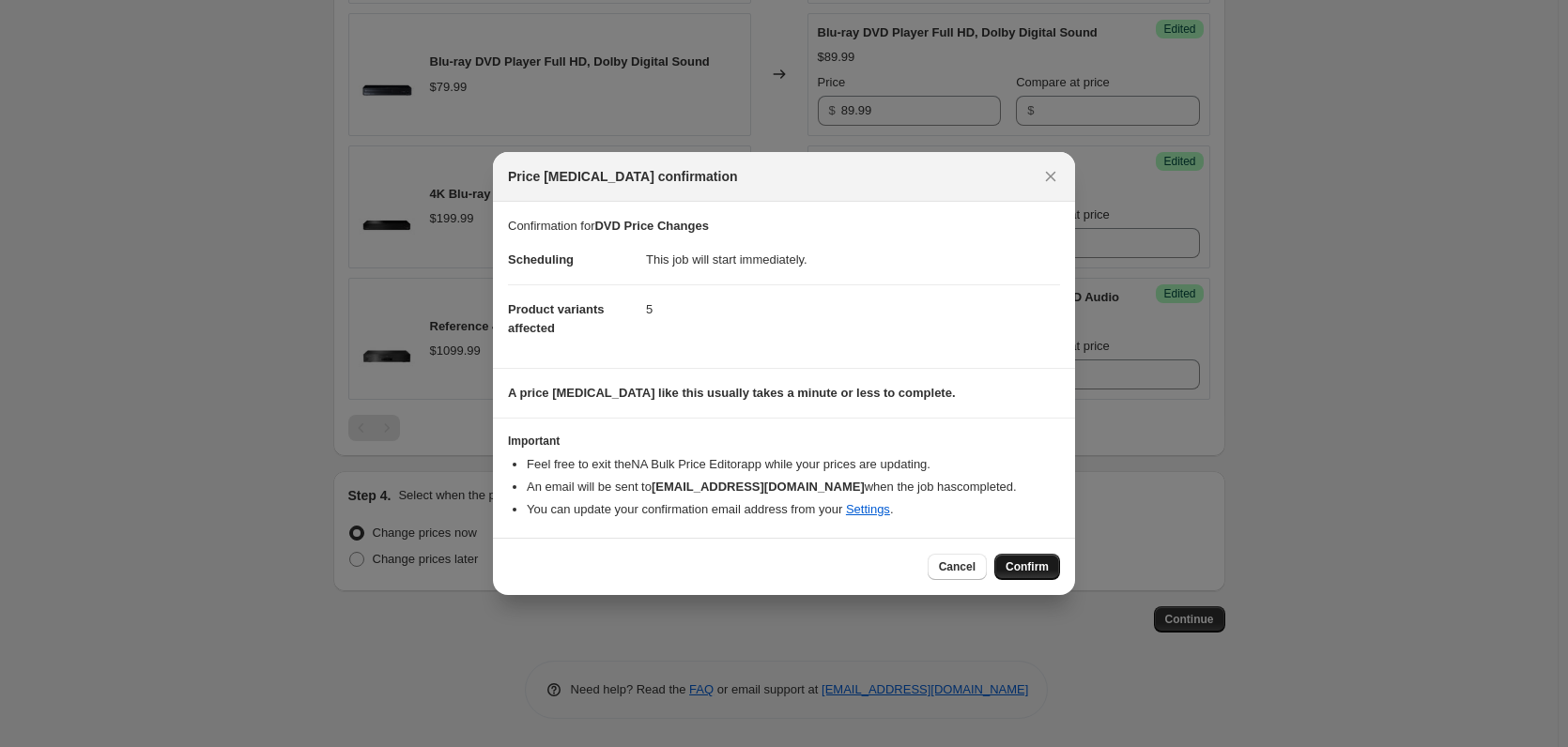
click at [1016, 558] on button "Confirm" at bounding box center [1027, 567] width 66 height 26
